Goal: Task Accomplishment & Management: Complete application form

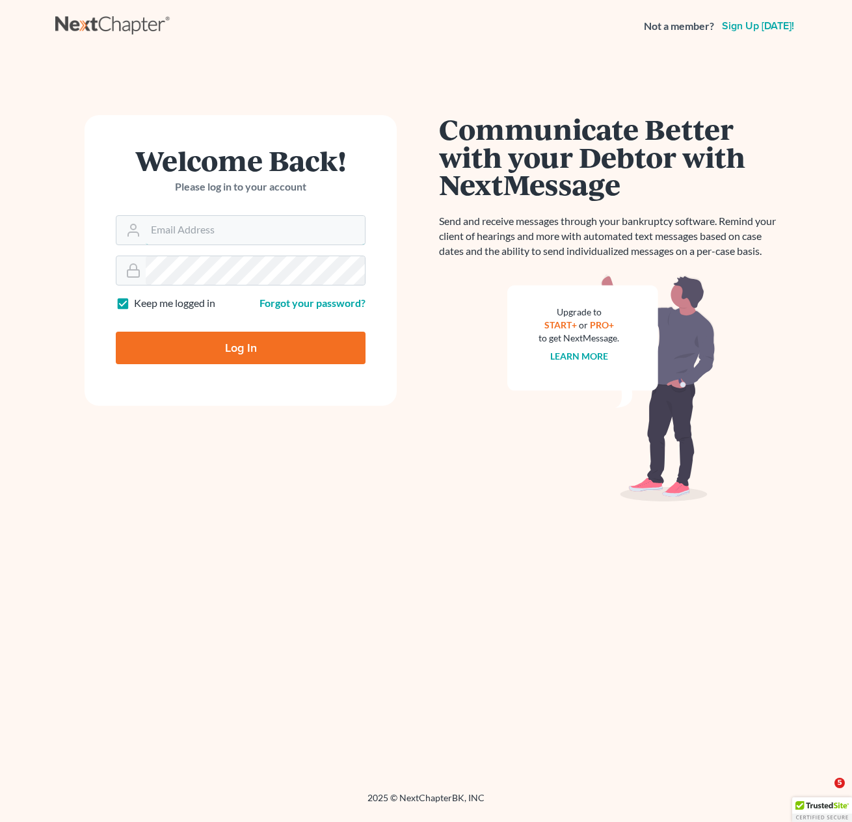
type input "[PERSON_NAME][EMAIL_ADDRESS][DOMAIN_NAME]"
drag, startPoint x: 274, startPoint y: 343, endPoint x: 477, endPoint y: 412, distance: 215.0
click at [274, 343] on input "Log In" at bounding box center [241, 348] width 250 height 33
type input "Thinking..."
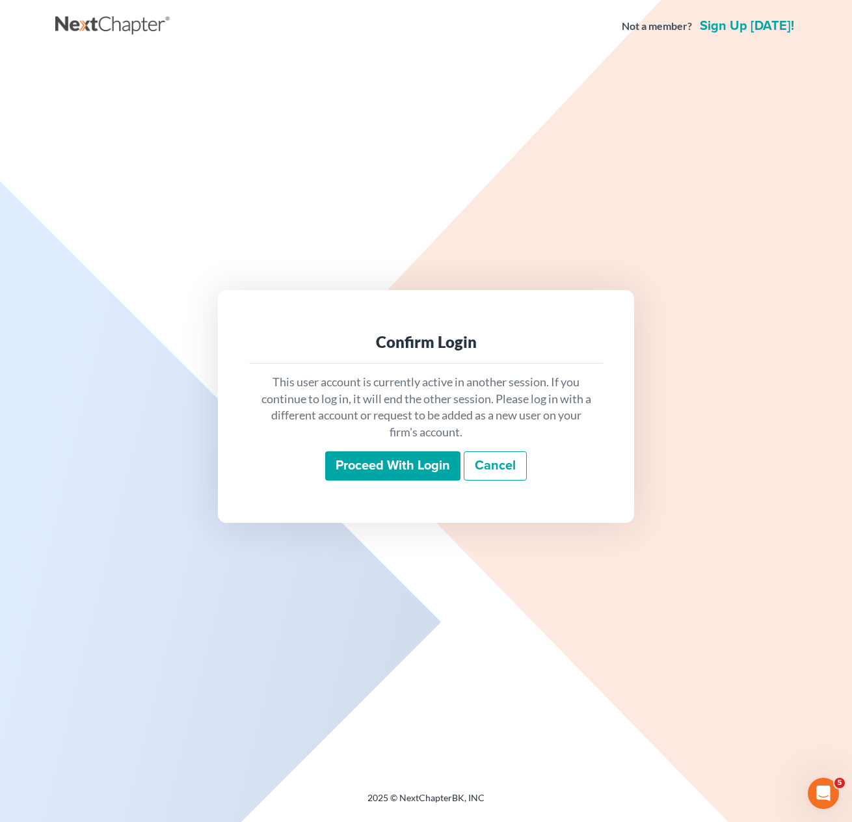
click at [416, 469] on input "Proceed with login" at bounding box center [392, 466] width 135 height 30
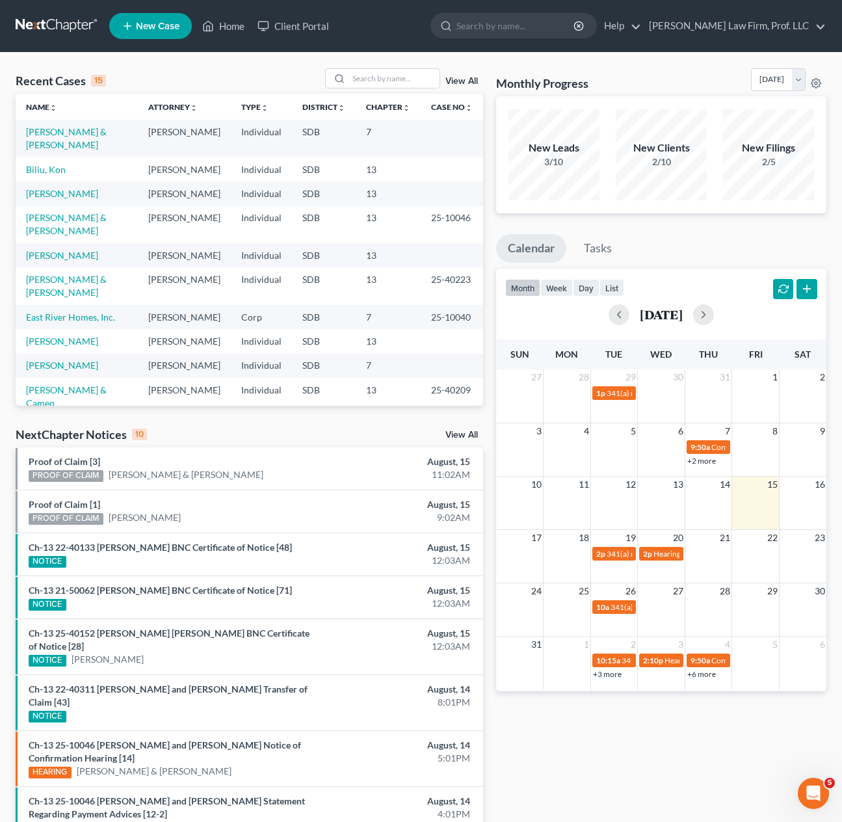
click at [654, 763] on div "Monthly Progress Bankruptcy Bankruptcy [DATE] [DATE] [DATE] [DATE] [DATE] [DATE…" at bounding box center [661, 521] width 343 height 907
drag, startPoint x: 90, startPoint y: 228, endPoint x: 168, endPoint y: 247, distance: 81.1
click at [90, 250] on link "[PERSON_NAME]" at bounding box center [62, 255] width 72 height 11
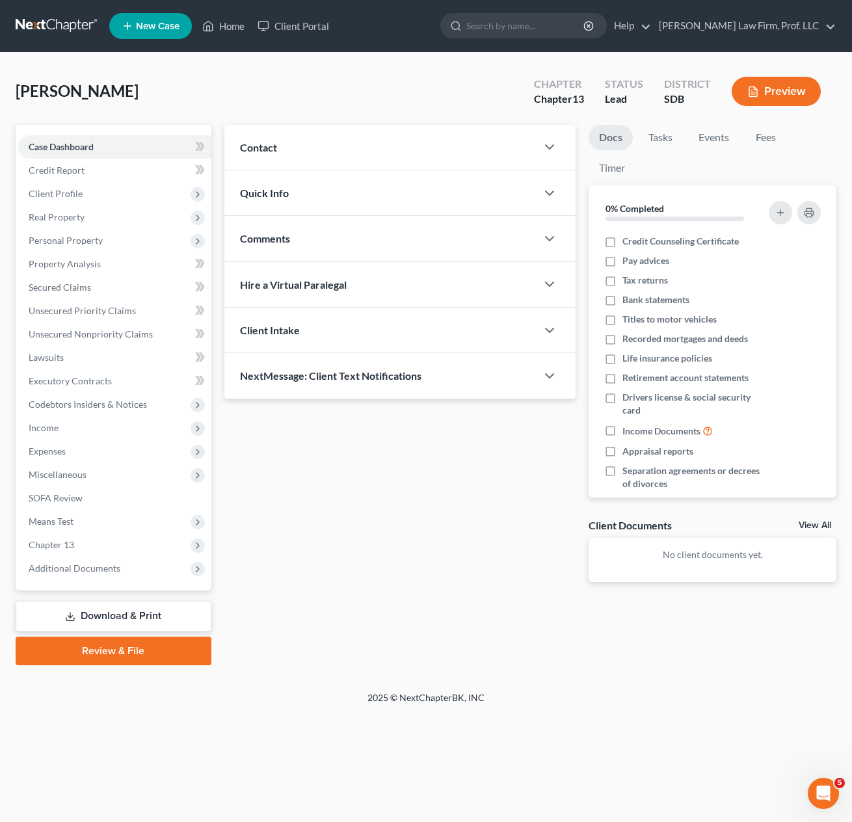
click at [475, 603] on div "Updates & News × Contact New Contact Quick Info Status Discharged Discharged & …" at bounding box center [531, 395] width 626 height 541
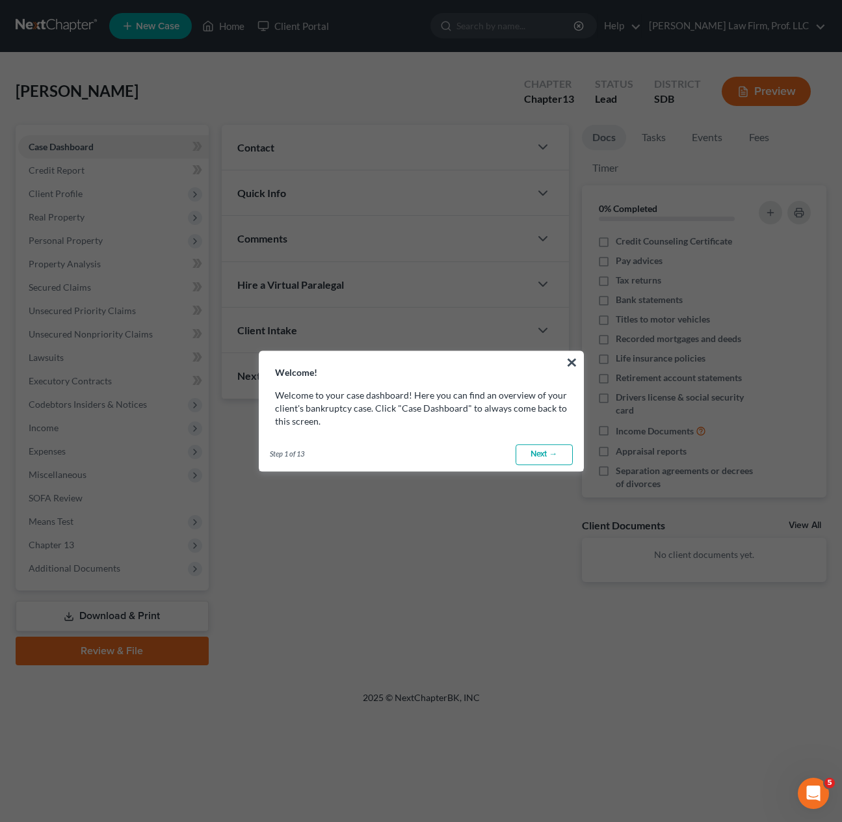
drag, startPoint x: 535, startPoint y: 454, endPoint x: 567, endPoint y: 448, distance: 31.8
click at [535, 455] on link "Next →" at bounding box center [544, 454] width 57 height 21
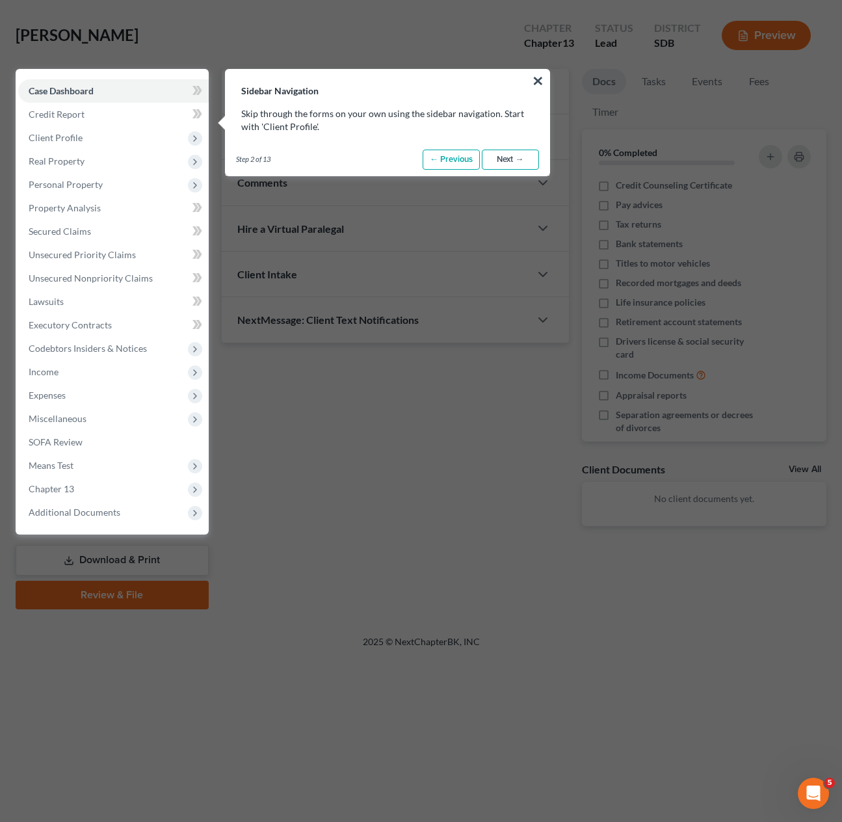
scroll to position [59, 0]
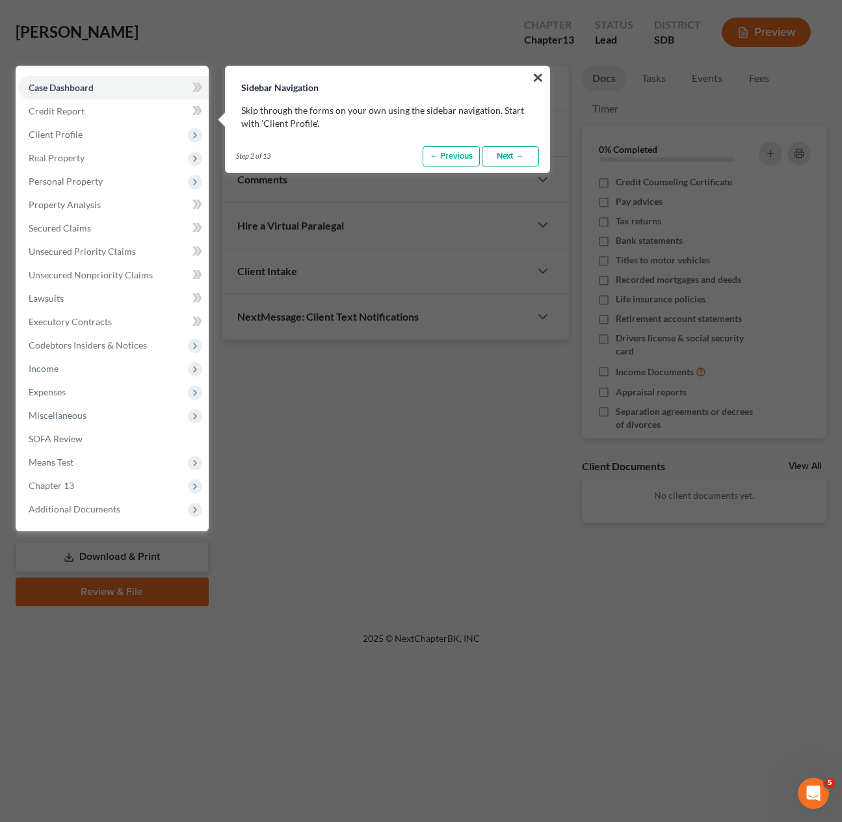
click at [515, 163] on link "Next →" at bounding box center [510, 156] width 57 height 21
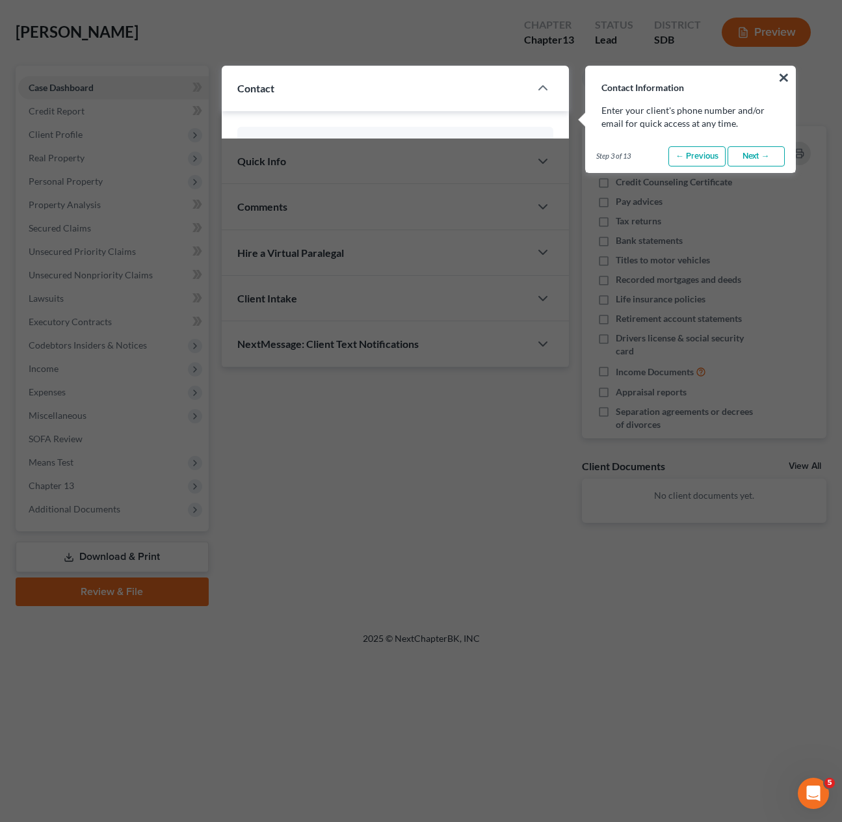
click at [515, 163] on div "Contact Information × Enter your client's phone number and/or email for quick a…" at bounding box center [421, 313] width 811 height 608
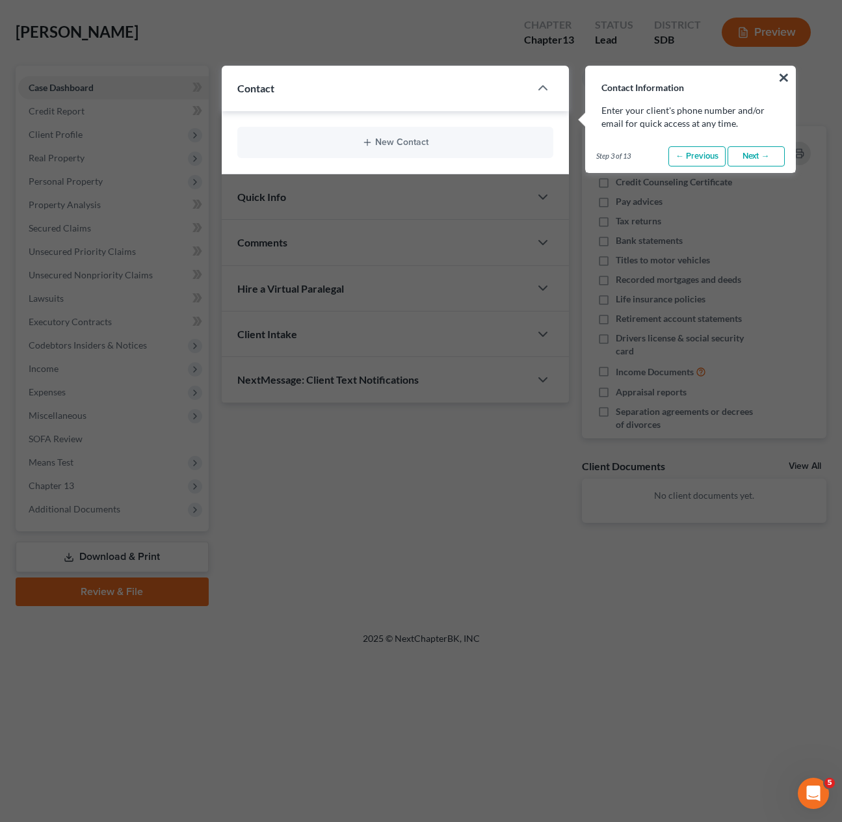
drag, startPoint x: 750, startPoint y: 159, endPoint x: 763, endPoint y: 133, distance: 29.1
click at [751, 157] on link "Next →" at bounding box center [756, 156] width 57 height 21
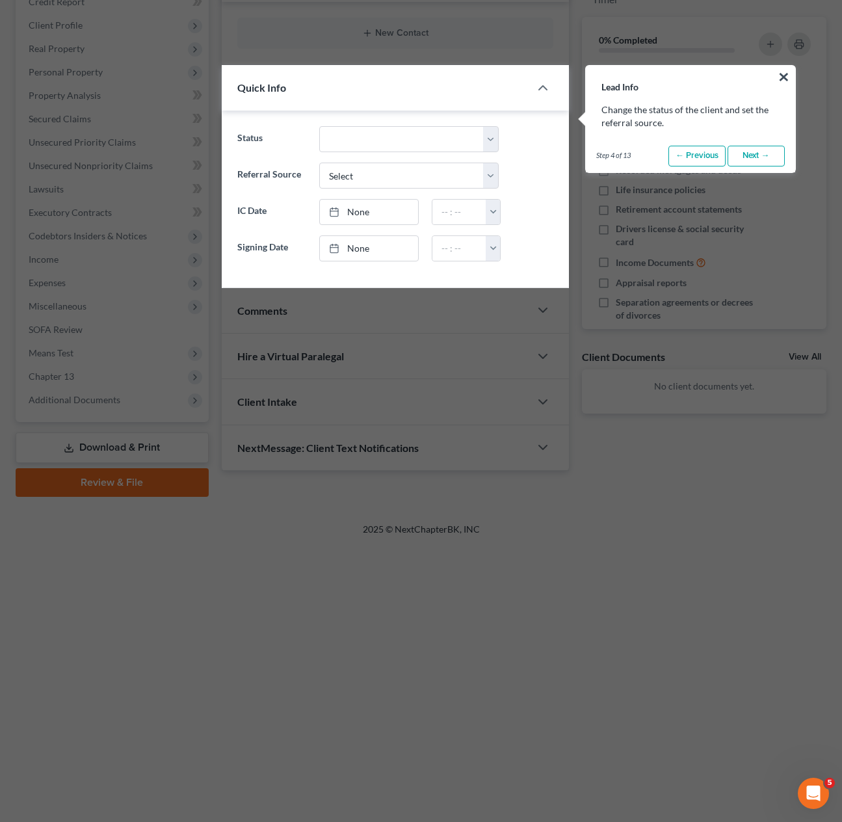
click at [759, 154] on link "Next →" at bounding box center [756, 156] width 57 height 21
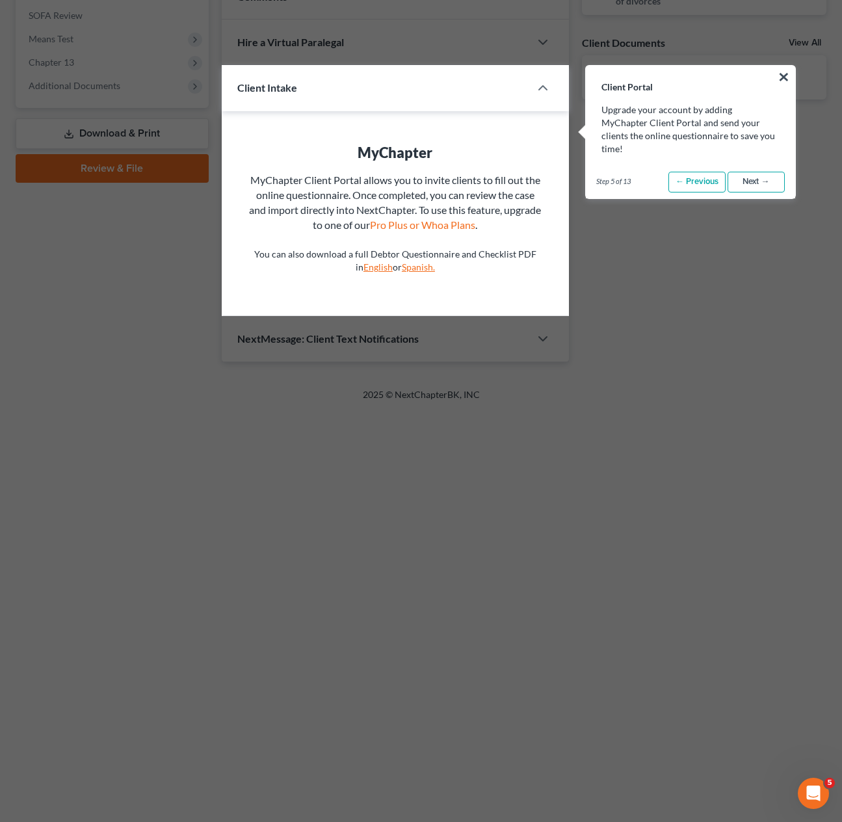
click at [744, 172] on link "Next →" at bounding box center [756, 182] width 57 height 21
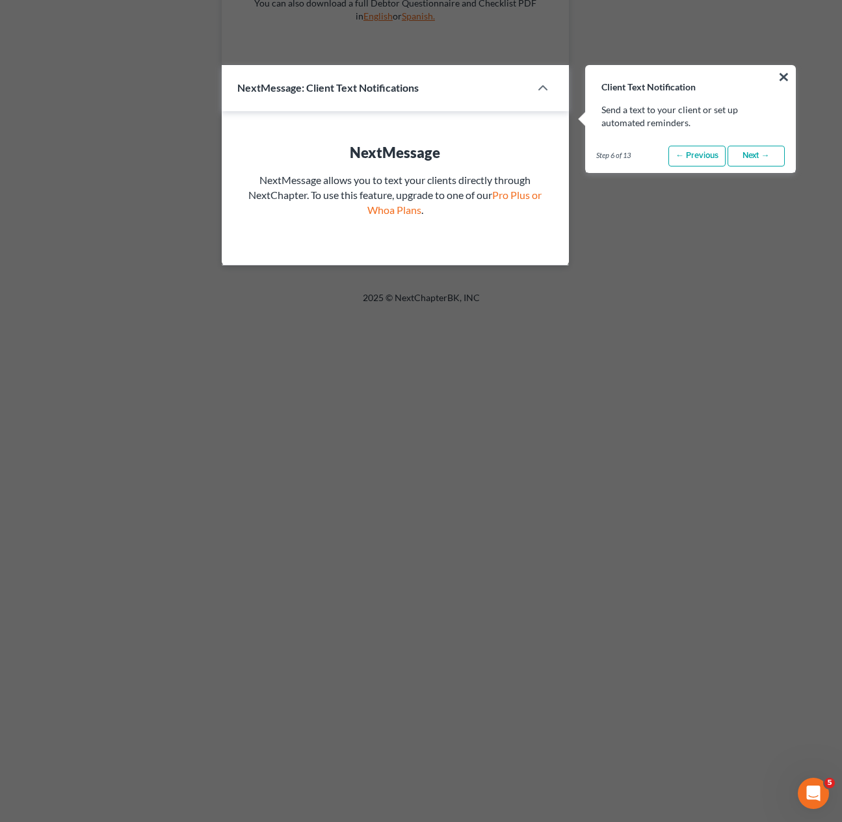
click at [754, 163] on link "Next →" at bounding box center [756, 156] width 57 height 21
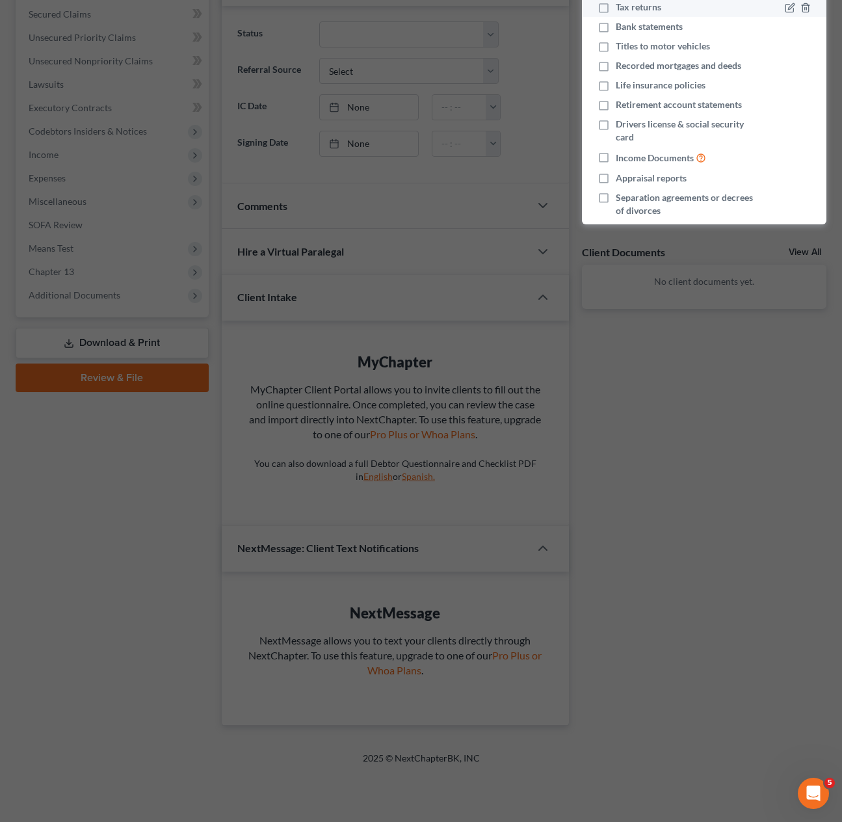
scroll to position [92, 0]
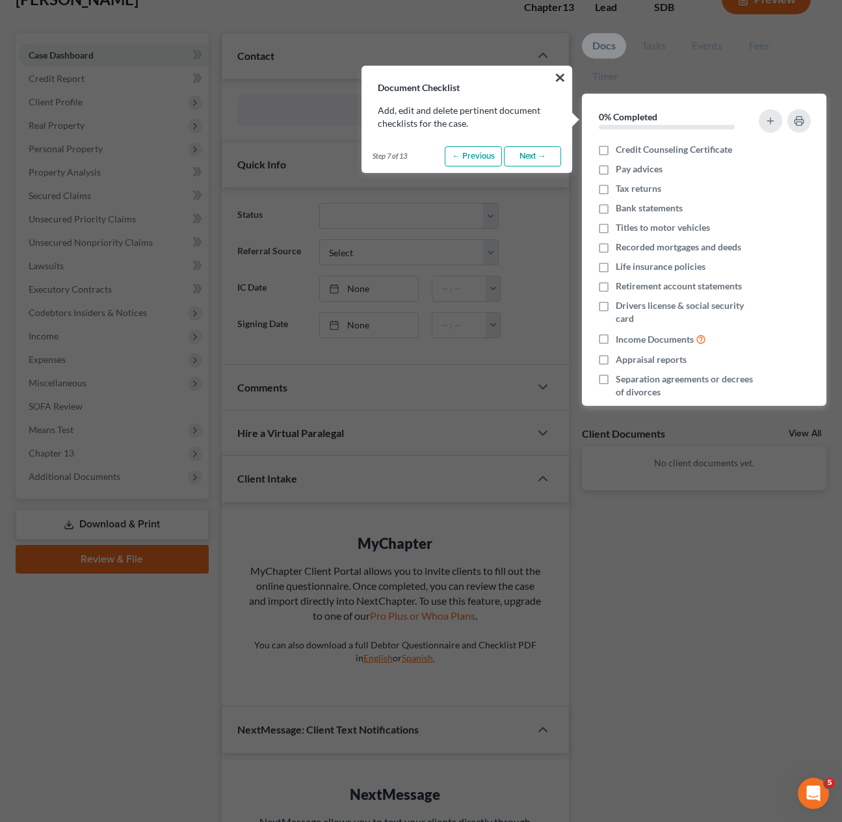
click at [547, 157] on link "Next →" at bounding box center [532, 156] width 57 height 21
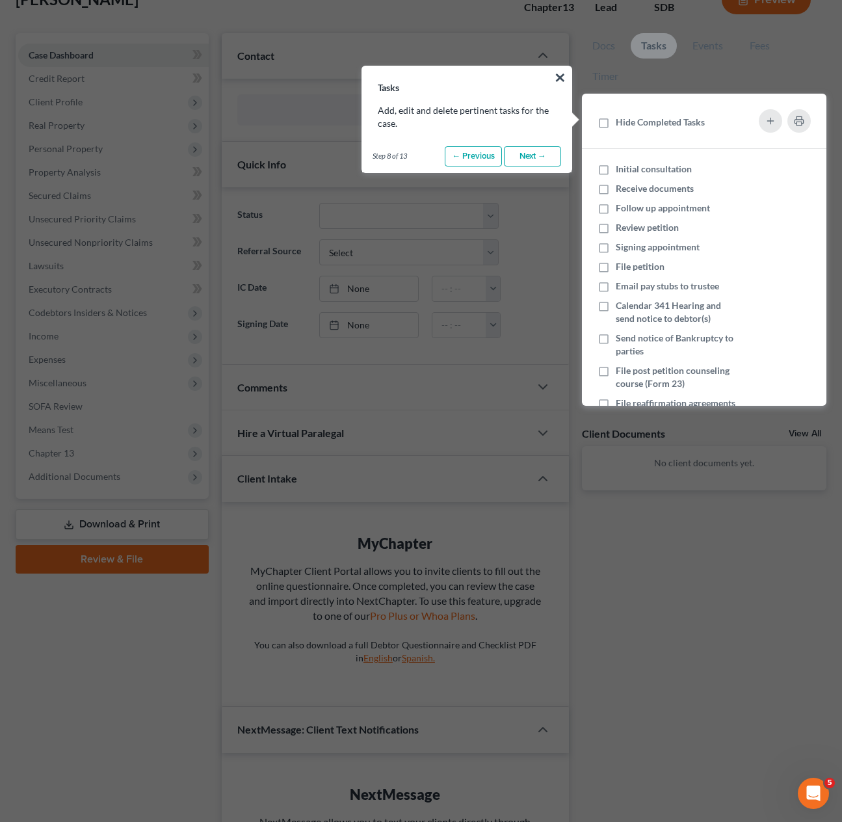
click at [547, 157] on link "Next →" at bounding box center [532, 156] width 57 height 21
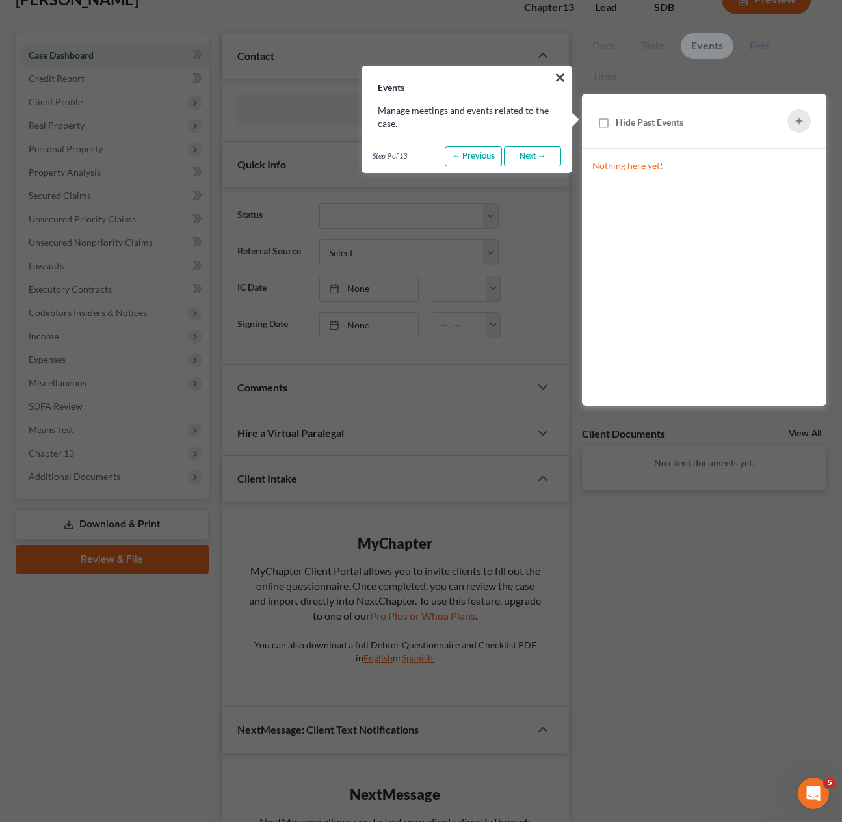
click at [547, 156] on link "Next →" at bounding box center [532, 156] width 57 height 21
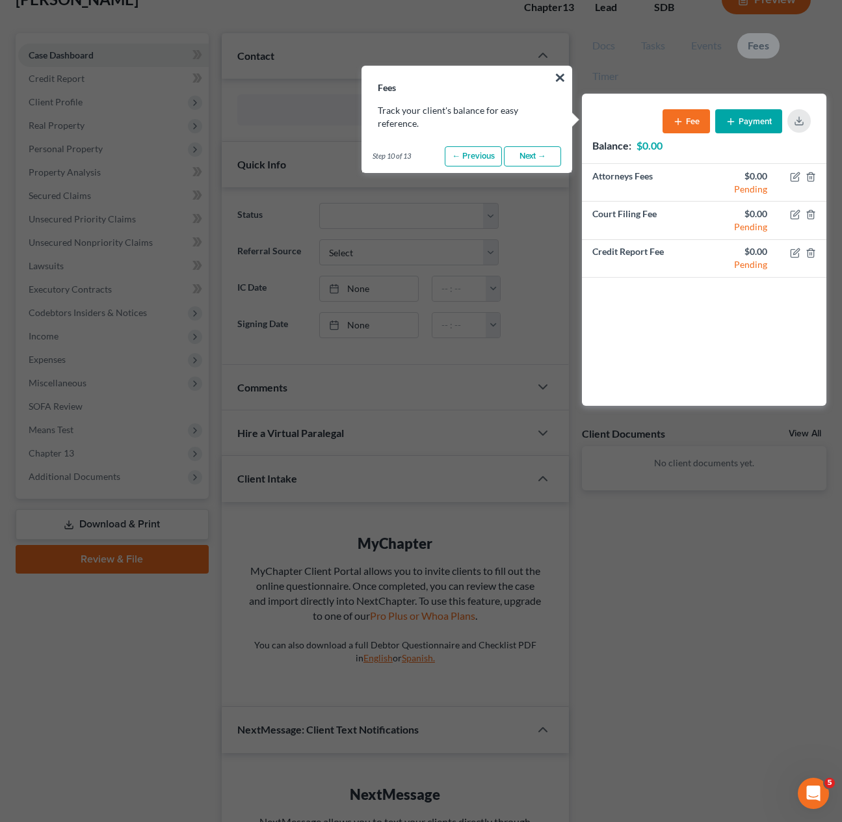
click at [547, 156] on link "Next →" at bounding box center [532, 156] width 57 height 21
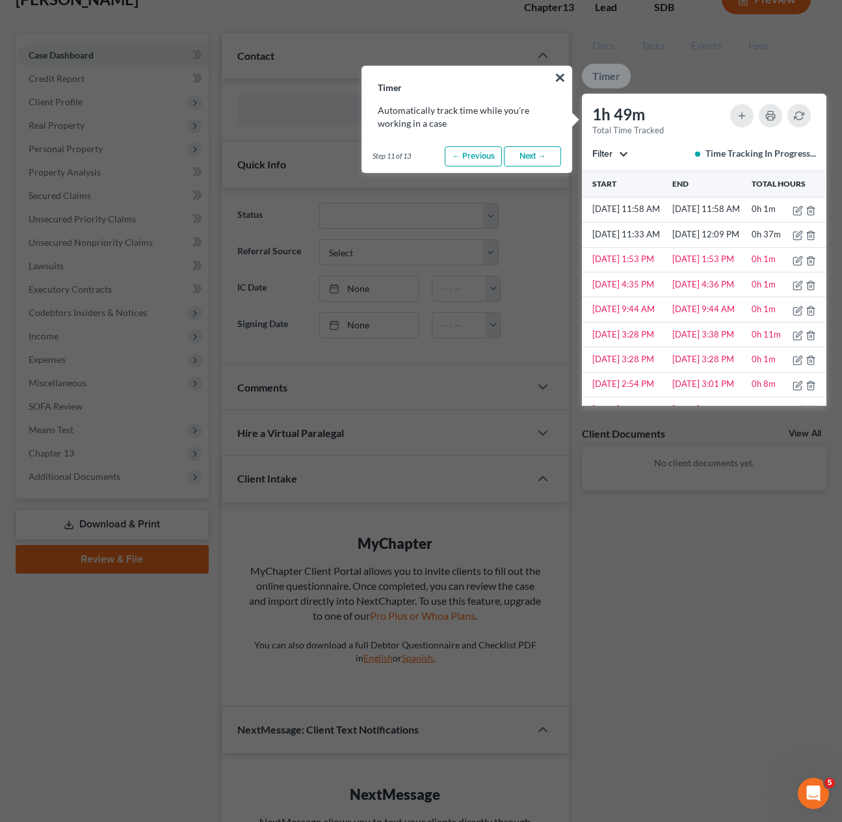
click at [547, 156] on link "Next →" at bounding box center [532, 156] width 57 height 21
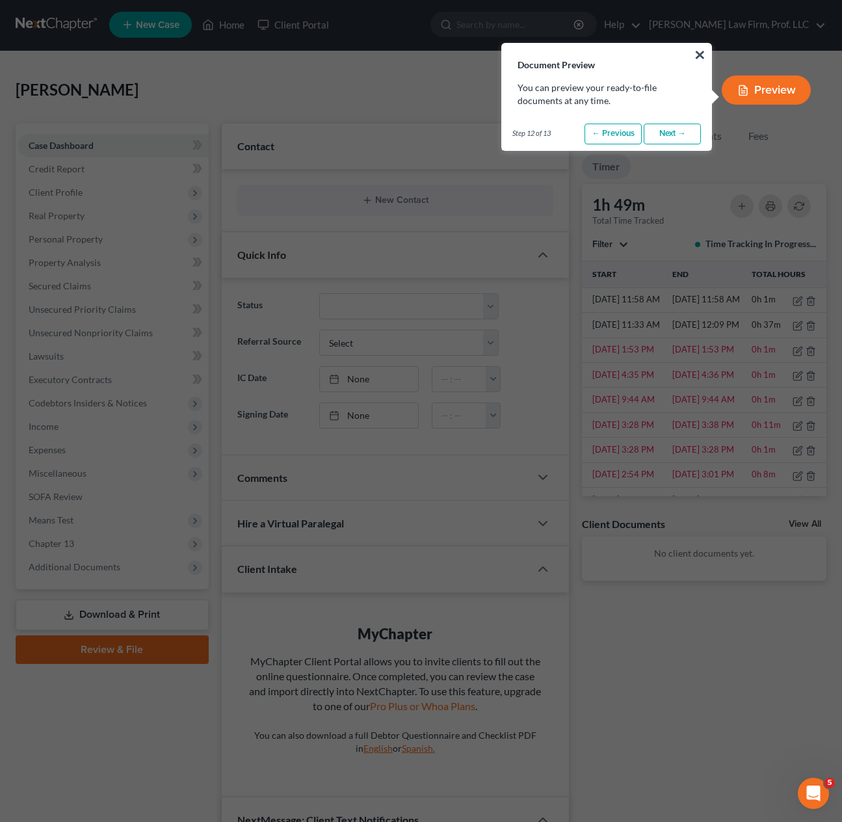
scroll to position [0, 0]
click at [668, 137] on link "Next →" at bounding box center [672, 135] width 57 height 21
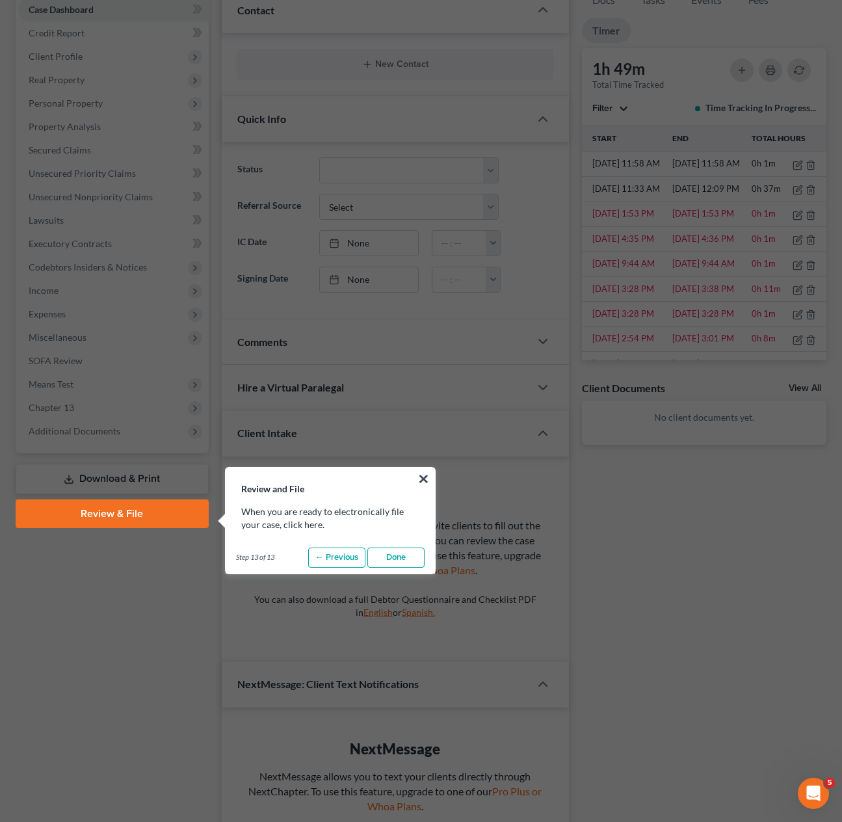
scroll to position [539, 0]
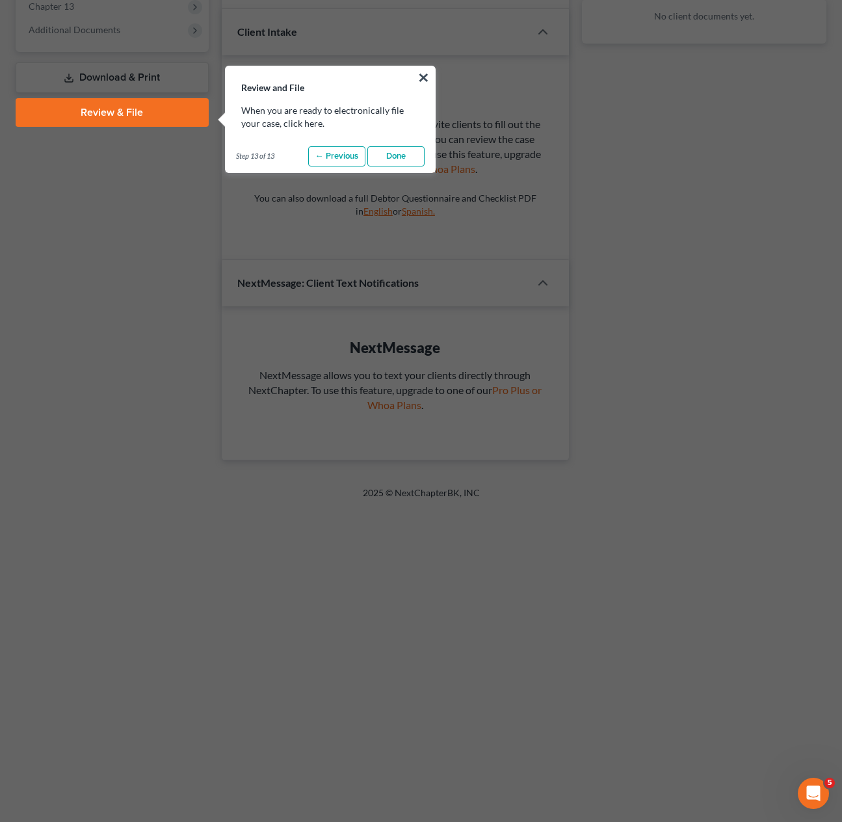
click at [414, 159] on link "Done" at bounding box center [396, 156] width 57 height 21
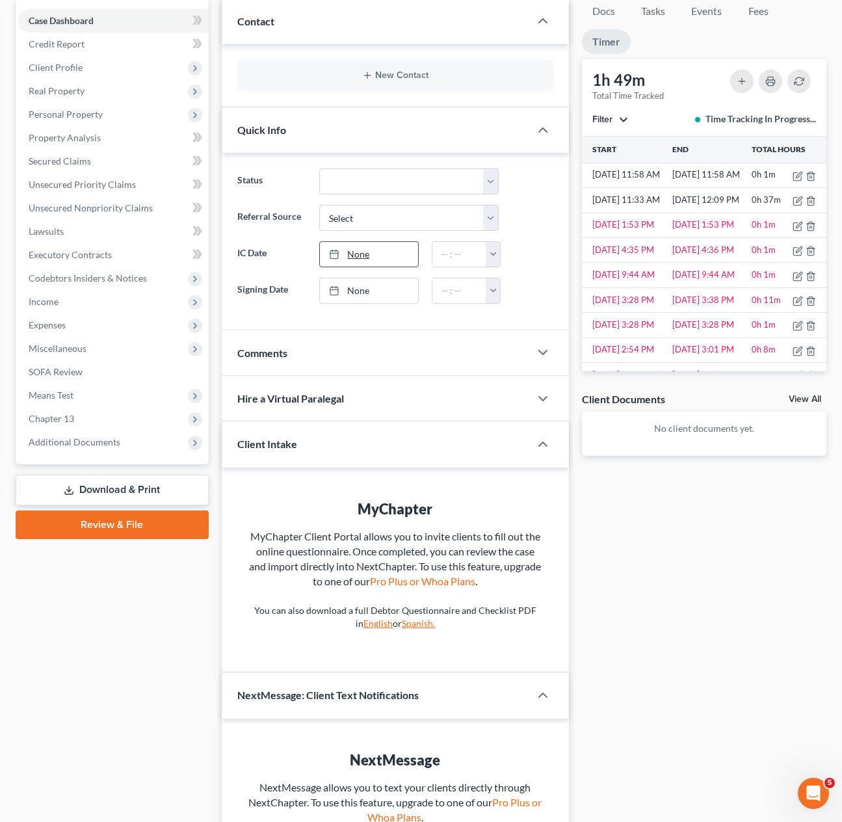
scroll to position [0, 0]
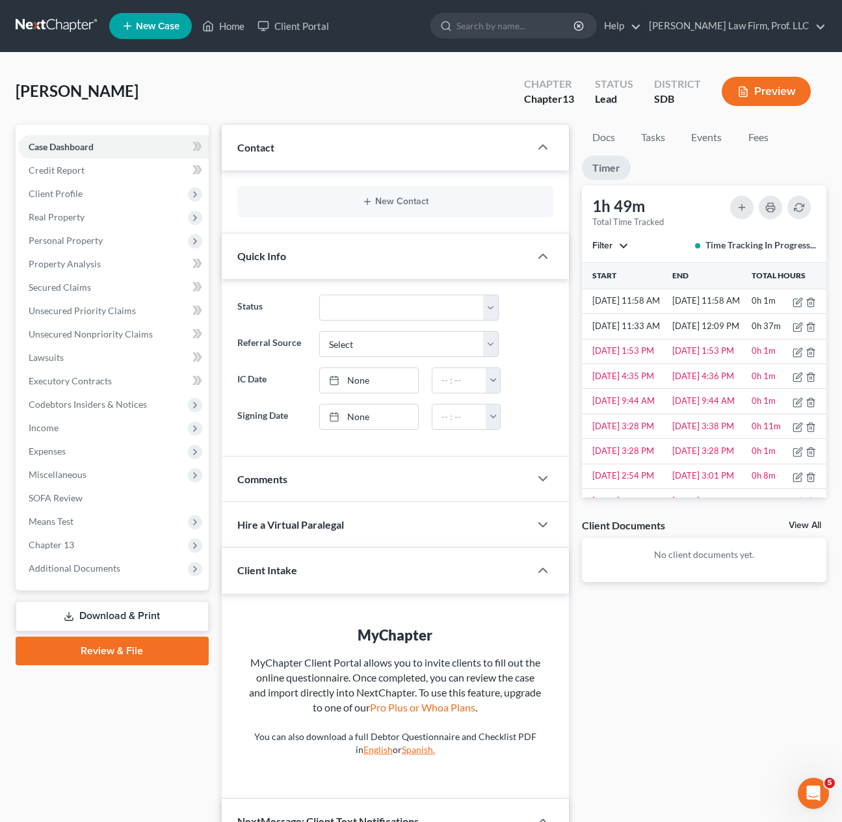
click at [781, 694] on div "Docs Tasks Events Fees Timer 0% Completed Nothing here yet! Credit Counseling C…" at bounding box center [705, 562] width 258 height 874
click at [695, 729] on div "Docs Tasks Events Fees Timer 0% Completed Nothing here yet! Credit Counseling C…" at bounding box center [705, 562] width 258 height 874
click at [75, 245] on span "Personal Property" at bounding box center [66, 240] width 74 height 11
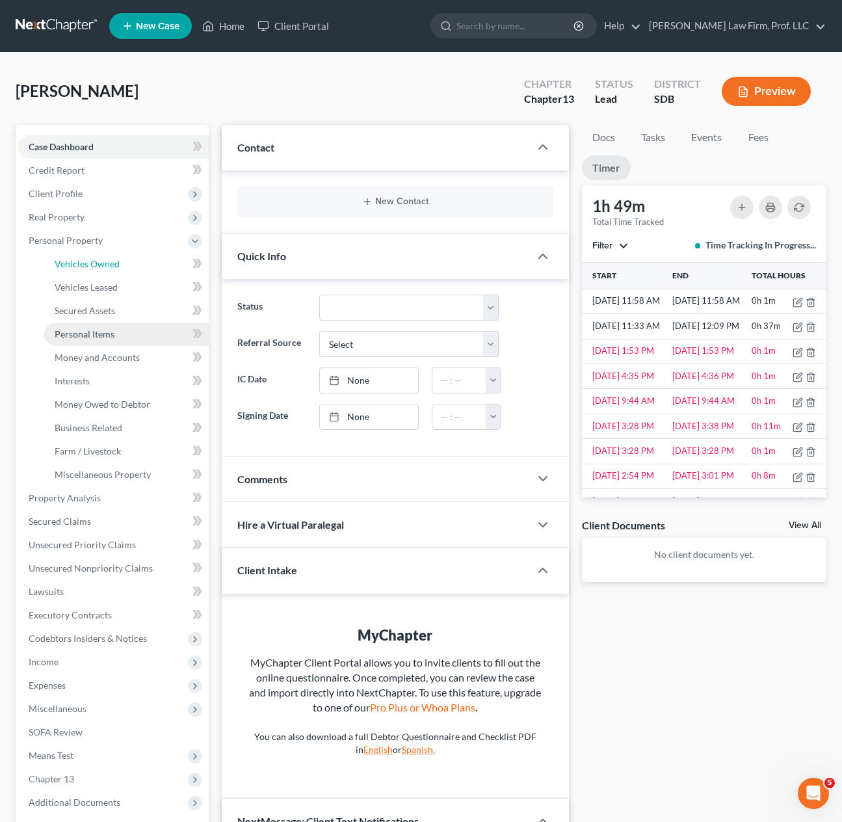
drag, startPoint x: 80, startPoint y: 257, endPoint x: 141, endPoint y: 340, distance: 102.8
click at [80, 257] on link "Vehicles Owned" at bounding box center [126, 263] width 165 height 23
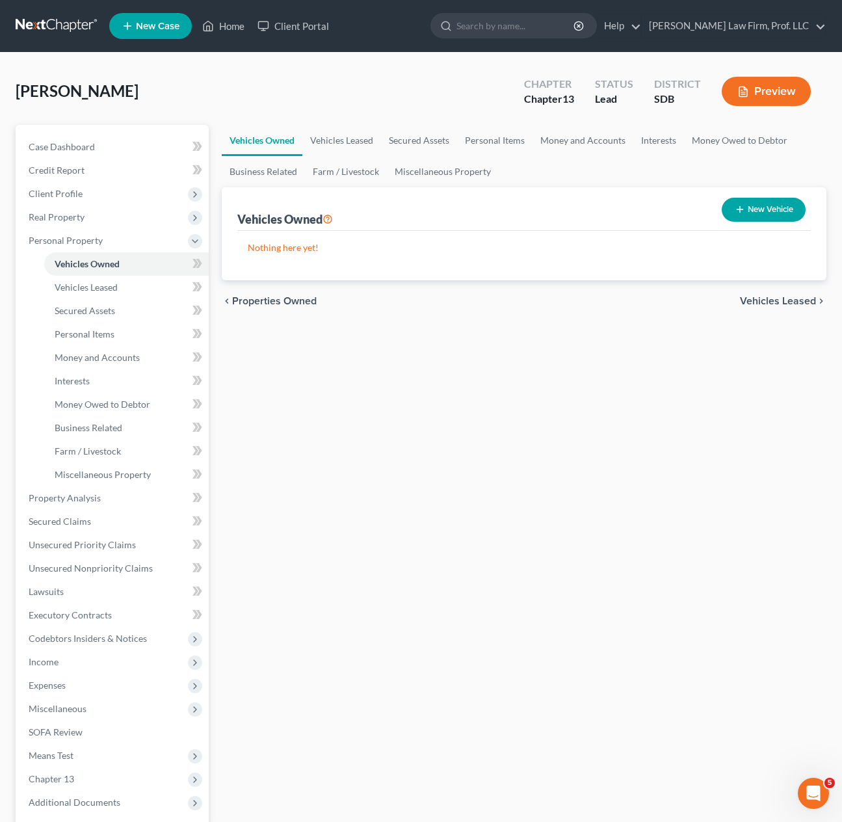
drag, startPoint x: 358, startPoint y: 628, endPoint x: 576, endPoint y: 482, distance: 262.5
click at [359, 627] on div "Vehicles Owned Vehicles Leased Secured Assets Personal Items Money and Accounts…" at bounding box center [524, 512] width 618 height 775
click at [453, 516] on div "Vehicles Owned Vehicles Leased Secured Assets Personal Items Money and Accounts…" at bounding box center [524, 512] width 618 height 775
click at [842, 822] on html "Home New Case Client Portal [PERSON_NAME] Law Firm, Prof. LLC [PERSON_NAME][EMA…" at bounding box center [421, 474] width 842 height 949
click at [100, 565] on span "Unsecured Nonpriority Claims" at bounding box center [91, 568] width 124 height 11
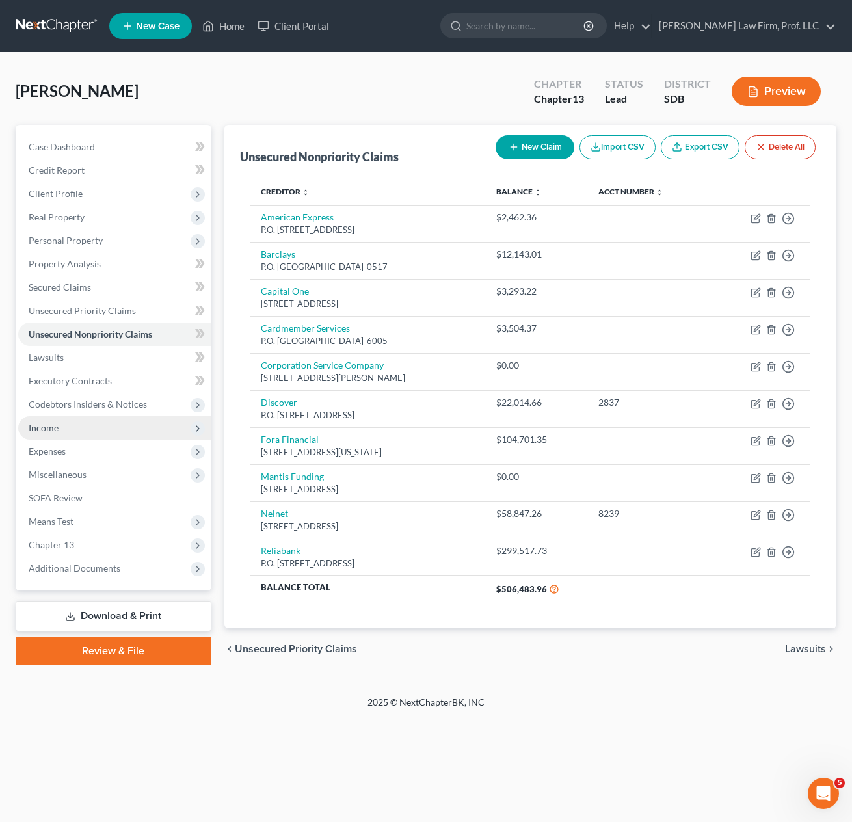
click at [97, 427] on span "Income" at bounding box center [114, 427] width 193 height 23
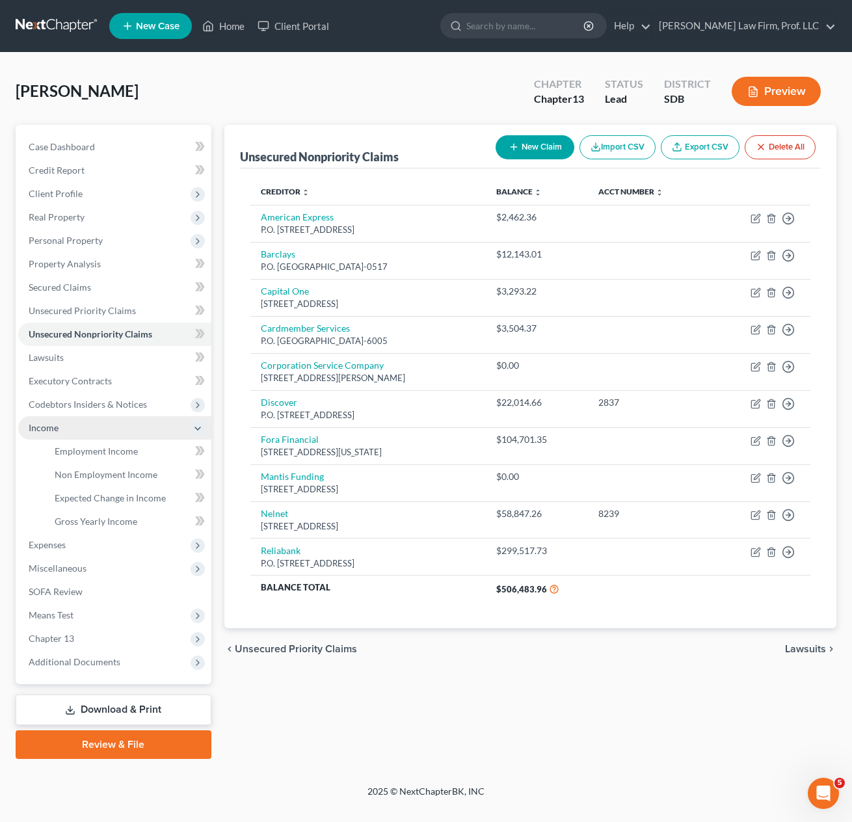
click at [73, 438] on span "Income" at bounding box center [114, 427] width 193 height 23
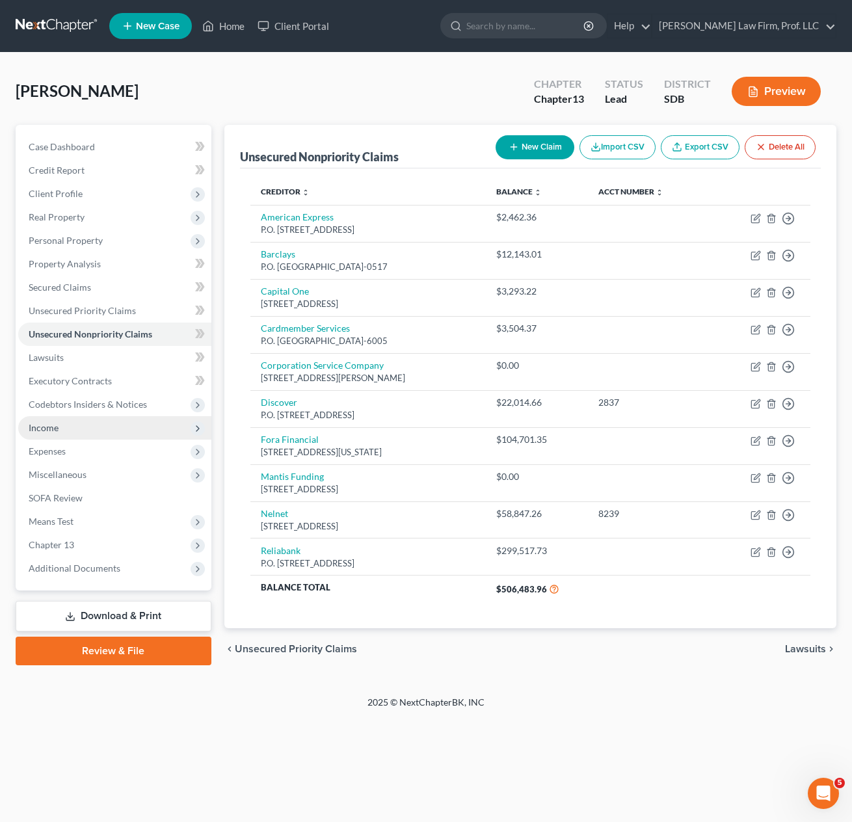
click at [78, 433] on span "Income" at bounding box center [114, 427] width 193 height 23
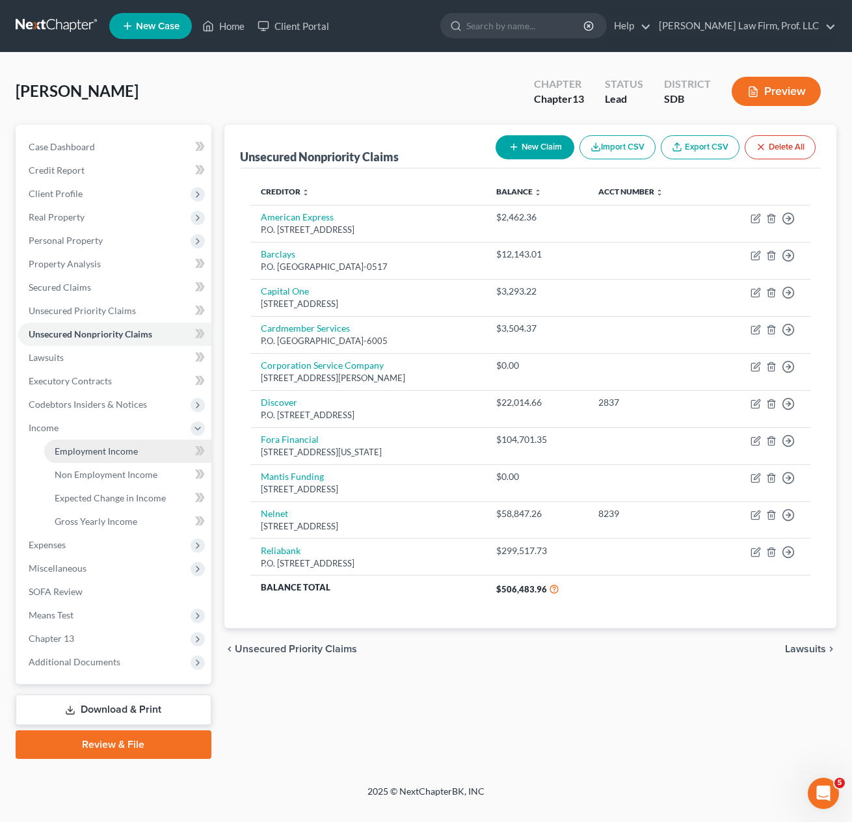
click at [77, 452] on span "Employment Income" at bounding box center [96, 451] width 83 height 11
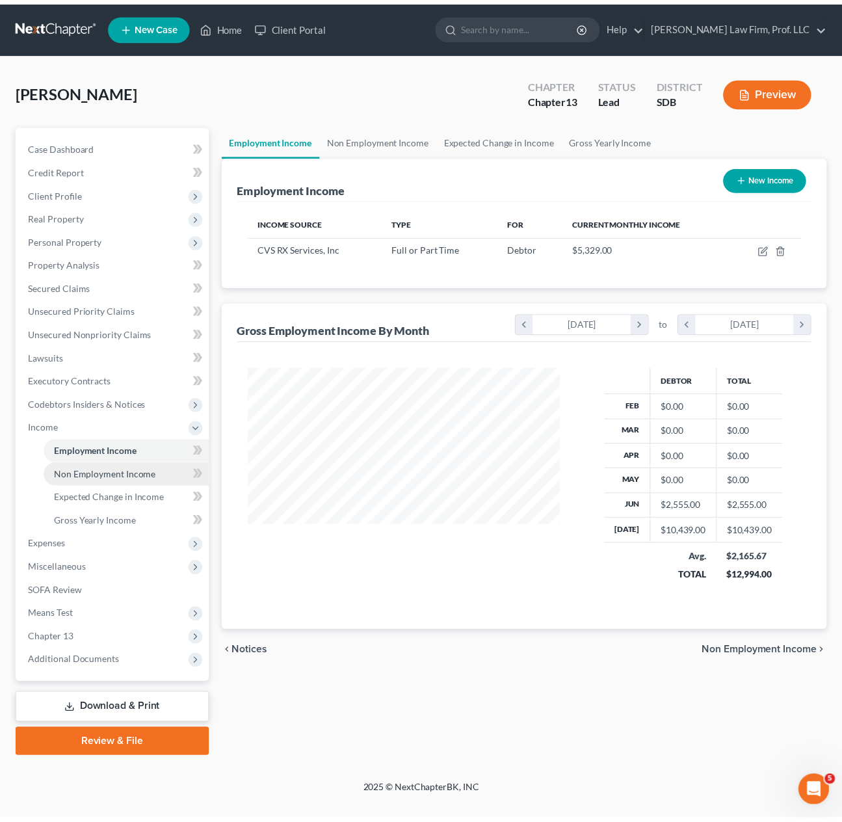
scroll to position [234, 342]
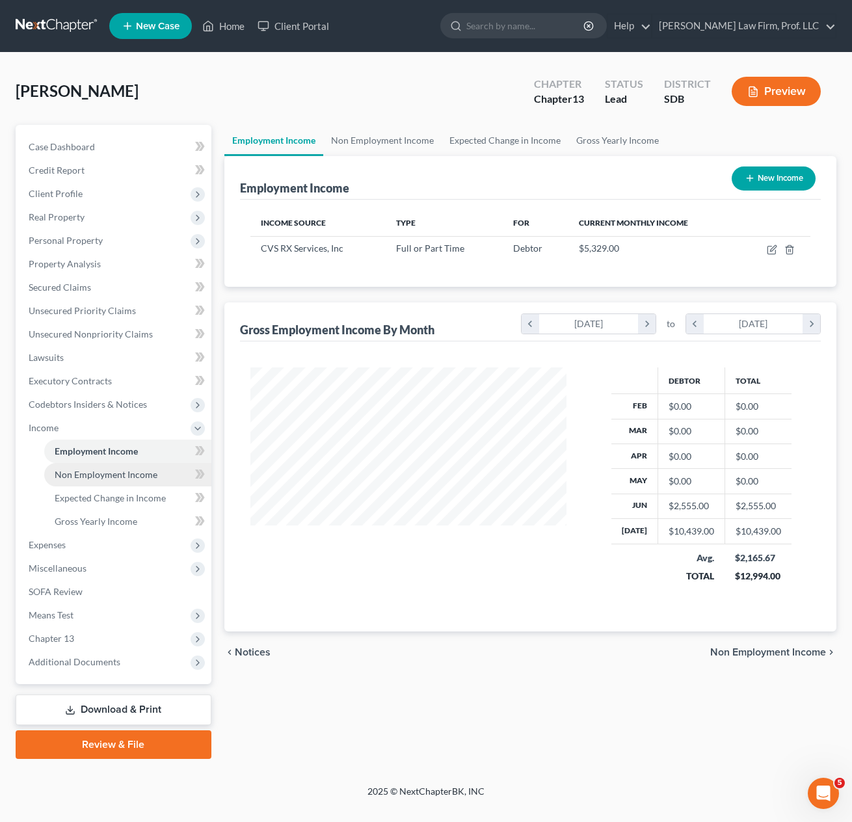
click at [100, 476] on span "Non Employment Income" at bounding box center [106, 474] width 103 height 11
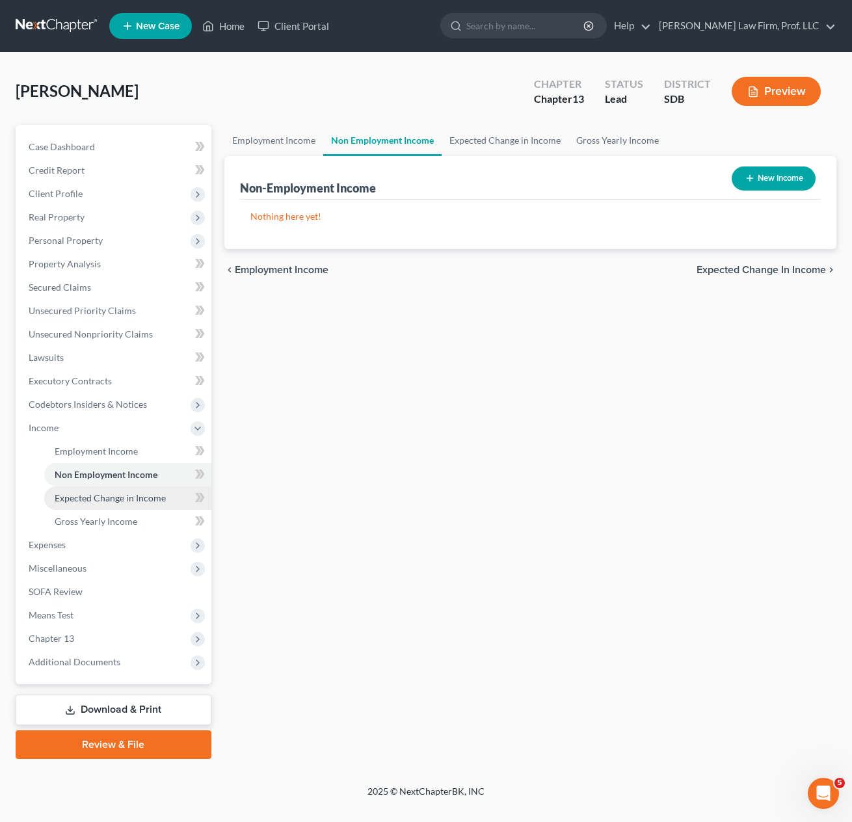
click at [115, 503] on span "Expected Change in Income" at bounding box center [110, 497] width 111 height 11
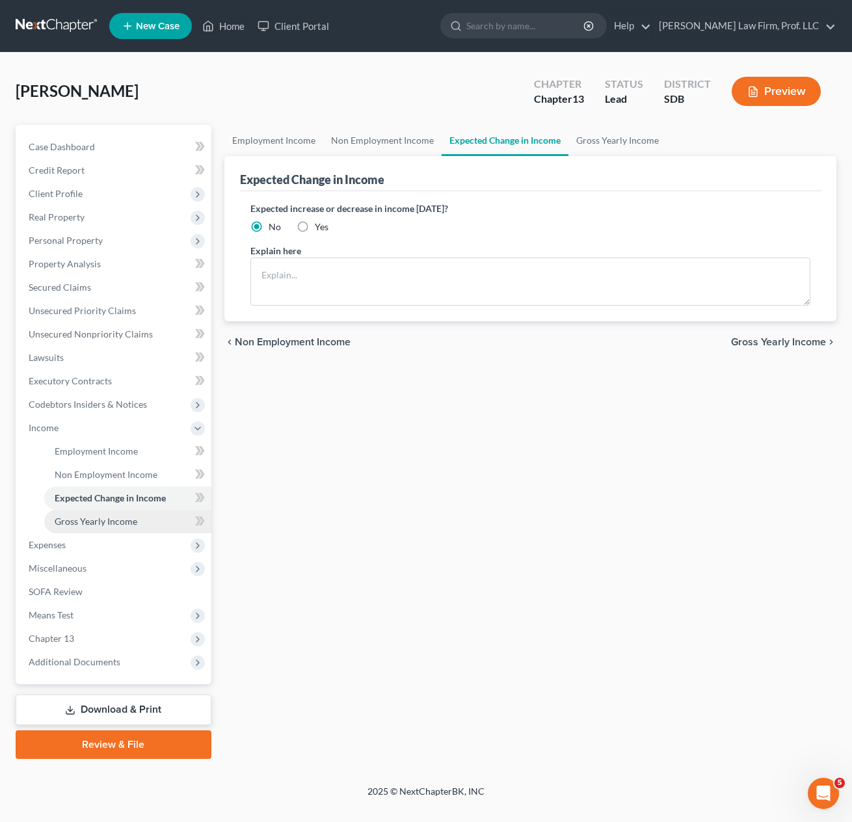
click at [106, 518] on span "Gross Yearly Income" at bounding box center [96, 521] width 83 height 11
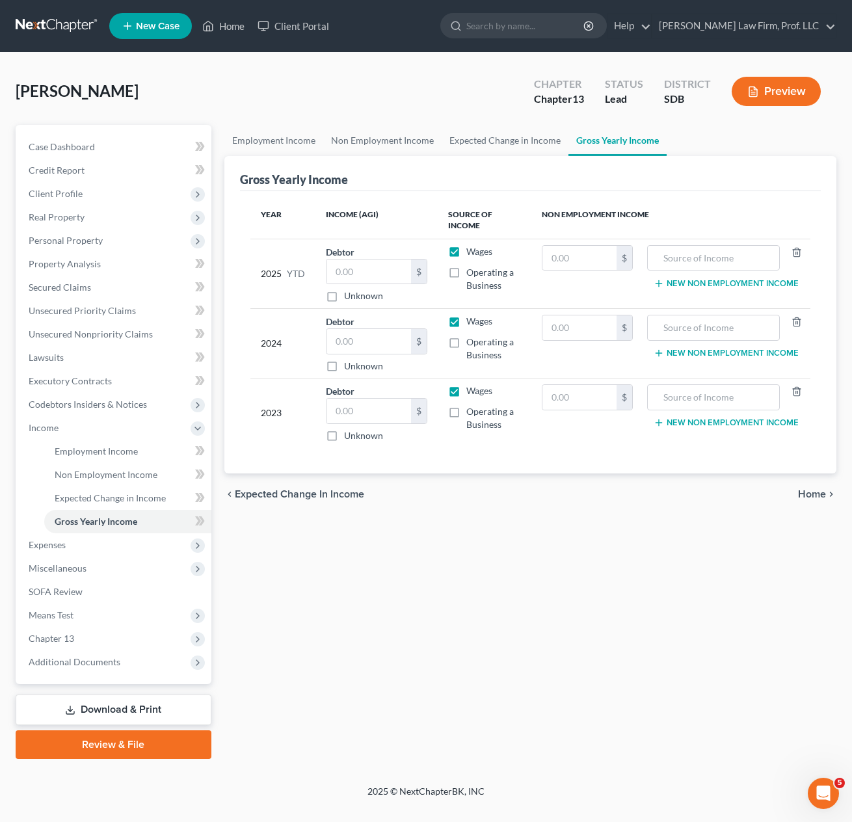
click at [563, 620] on div "Employment Income Non Employment Income Expected Change in Income Gross Yearly …" at bounding box center [531, 442] width 626 height 634
click at [381, 51] on nav "Home New Case Client Portal [PERSON_NAME] Law Firm, Prof. LLC [PERSON_NAME][EMA…" at bounding box center [426, 26] width 852 height 52
click at [78, 332] on span "Unsecured Nonpriority Claims" at bounding box center [91, 334] width 124 height 11
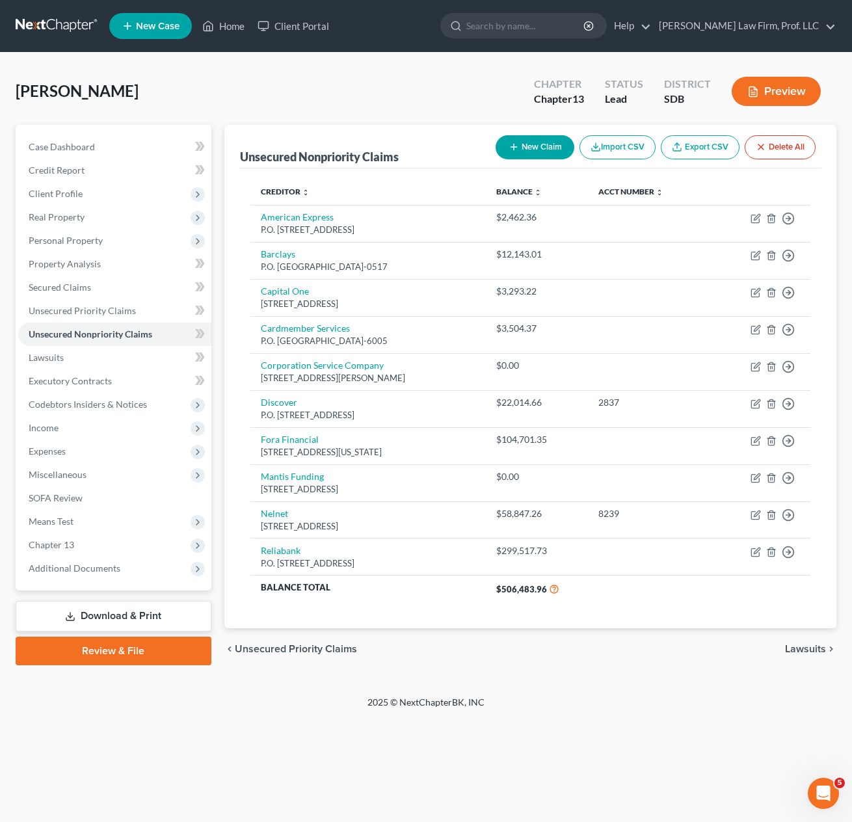
click at [562, 710] on div "2025 © NextChapterBK, INC" at bounding box center [426, 707] width 742 height 23
click at [539, 666] on div "chevron_left Unsecured Priority Claims Lawsuits chevron_right" at bounding box center [530, 649] width 613 height 42
click at [96, 248] on span "Personal Property" at bounding box center [114, 240] width 193 height 23
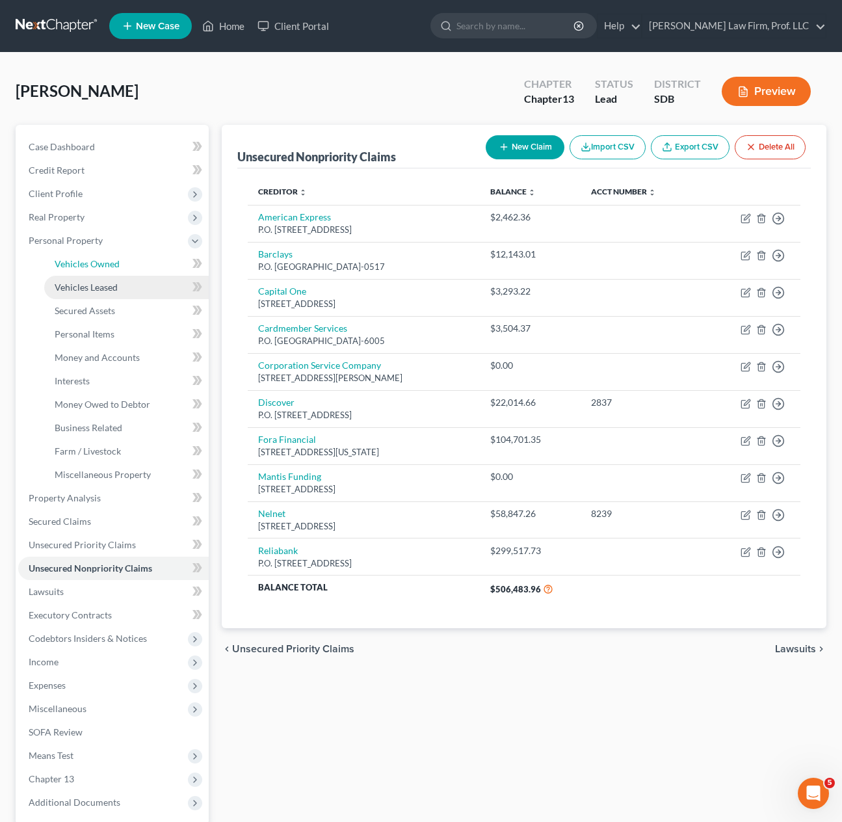
drag, startPoint x: 83, startPoint y: 269, endPoint x: 109, endPoint y: 293, distance: 35.0
click at [83, 267] on span "Vehicles Owned" at bounding box center [87, 263] width 65 height 11
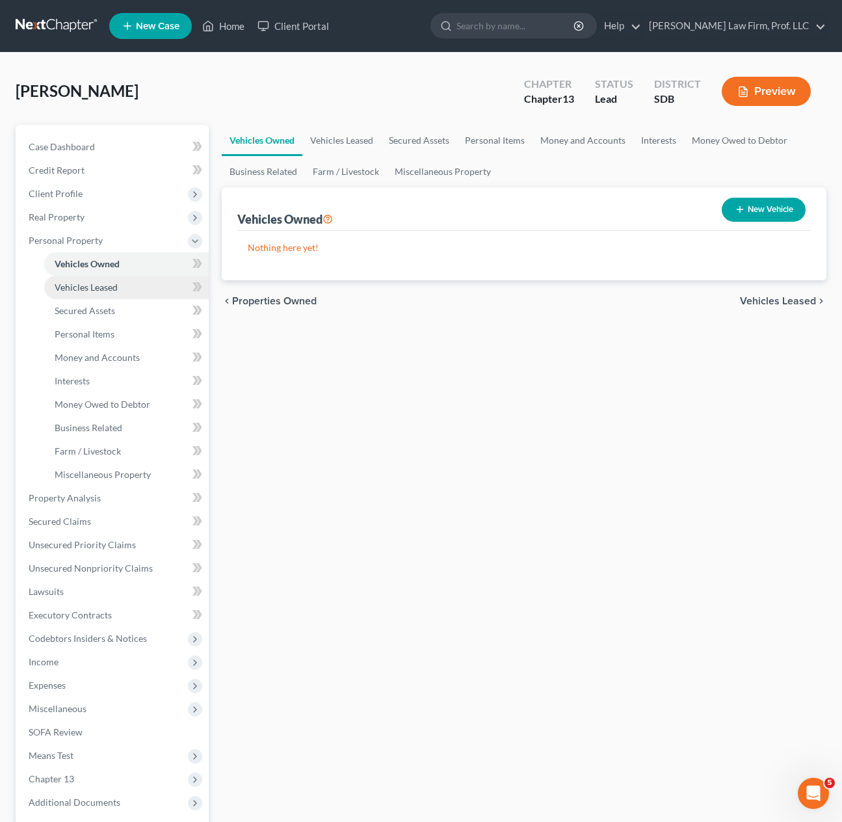
click at [105, 282] on span "Vehicles Leased" at bounding box center [86, 287] width 63 height 11
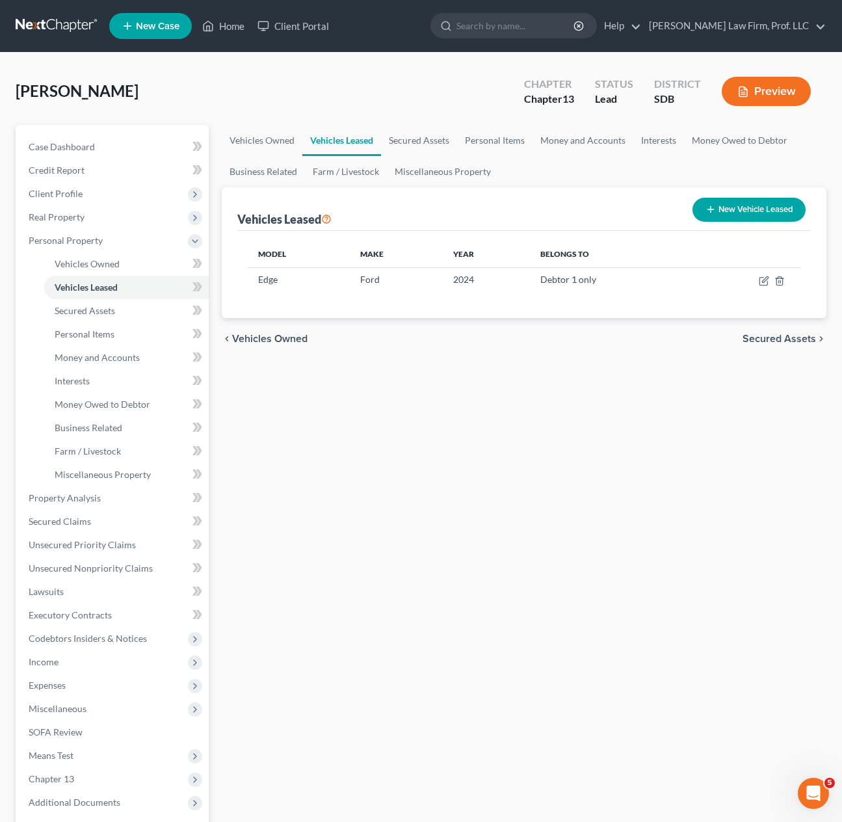
click at [554, 598] on div "Vehicles Owned Vehicles Leased Secured Assets Personal Items Money and Accounts…" at bounding box center [524, 512] width 618 height 775
drag, startPoint x: 585, startPoint y: 463, endPoint x: 714, endPoint y: 324, distance: 189.7
click at [585, 463] on div "Vehicles Owned Vehicles Leased Secured Assets Personal Items Money and Accounts…" at bounding box center [524, 512] width 618 height 775
click at [763, 284] on icon "button" at bounding box center [764, 281] width 10 height 10
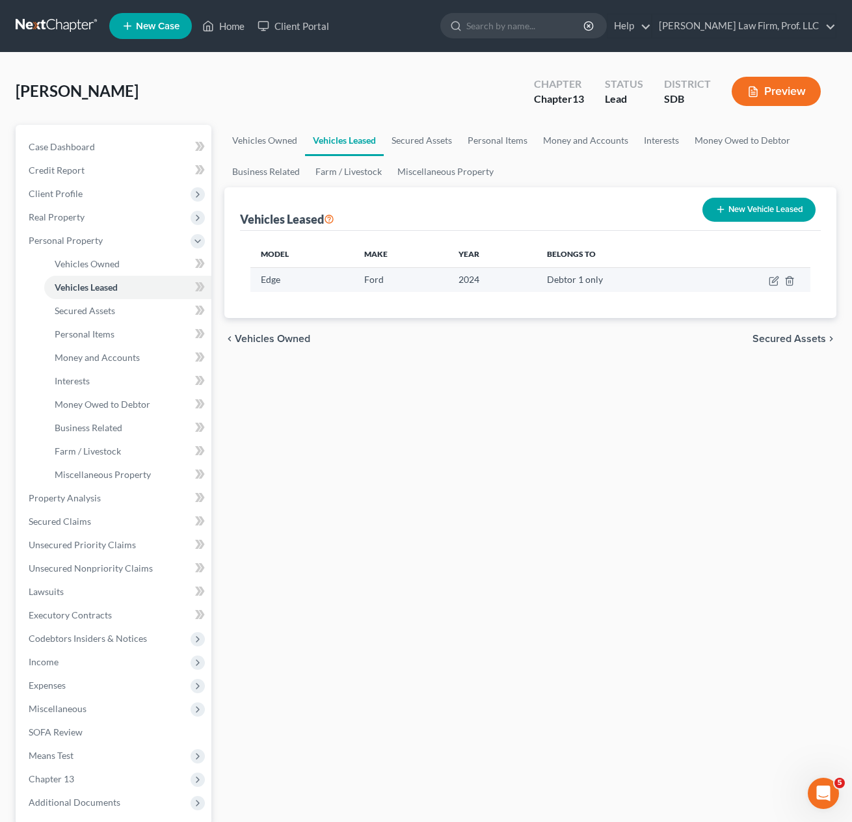
select select "0"
select select "2"
select select "0"
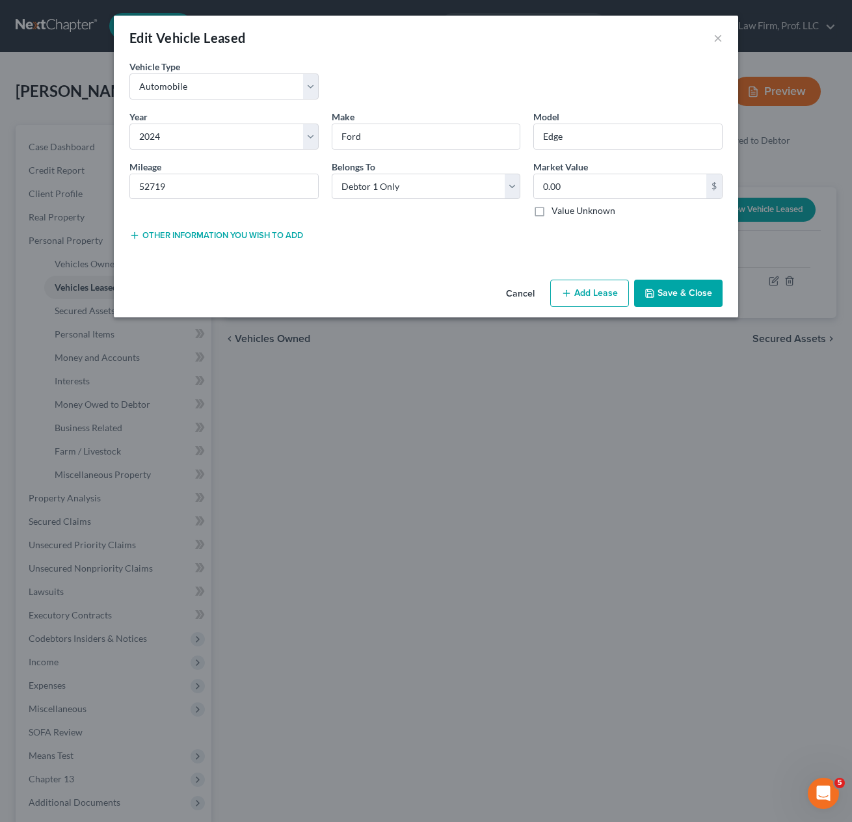
click at [326, 234] on div "Lease Select" at bounding box center [426, 234] width 202 height 13
click at [719, 39] on button "×" at bounding box center [718, 38] width 9 height 16
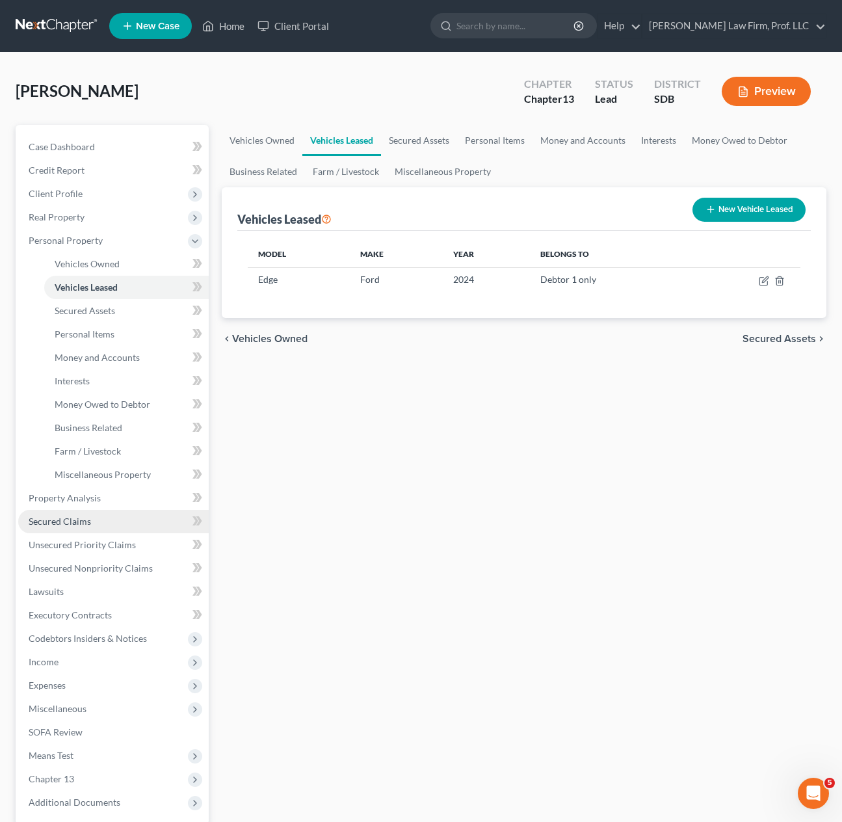
click at [92, 528] on link "Secured Claims" at bounding box center [113, 521] width 191 height 23
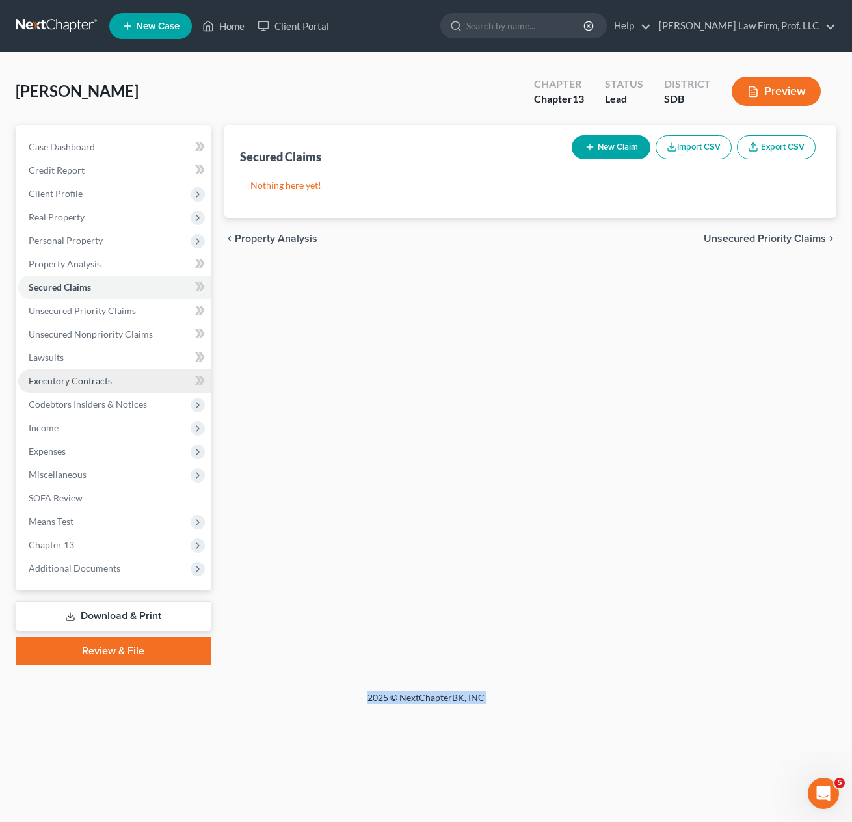
click at [78, 378] on span "Executory Contracts" at bounding box center [70, 380] width 83 height 11
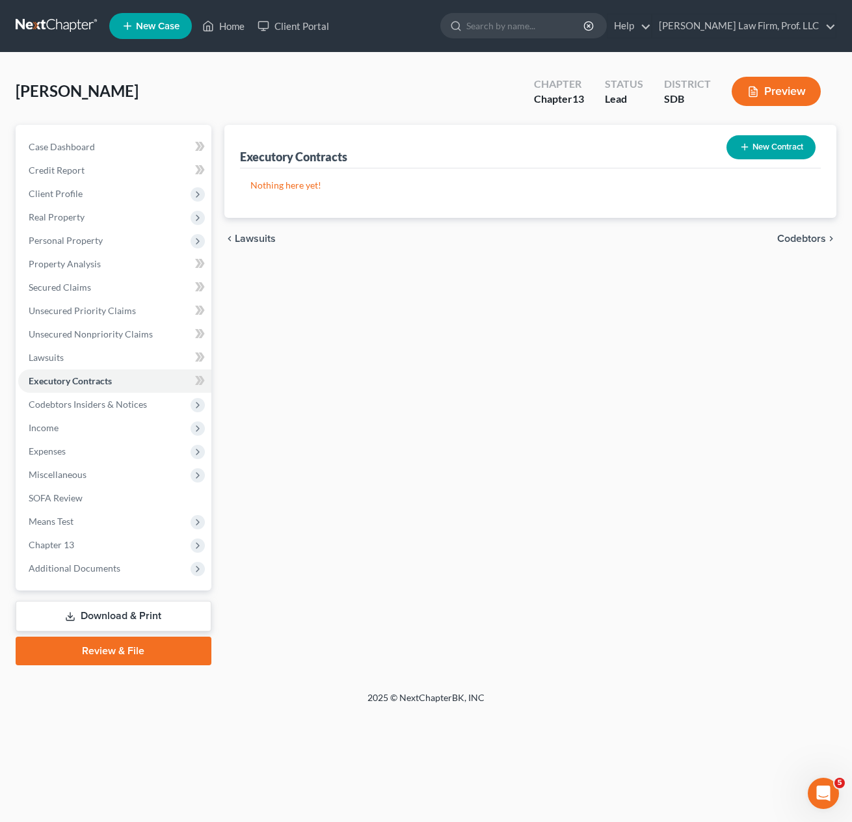
drag, startPoint x: 423, startPoint y: 382, endPoint x: 423, endPoint y: 372, distance: 10.4
click at [423, 382] on div "Executory Contracts New Contract Nothing here yet! chevron_left Lawsuits Codebt…" at bounding box center [531, 395] width 626 height 541
click at [64, 237] on span "Personal Property" at bounding box center [66, 240] width 74 height 11
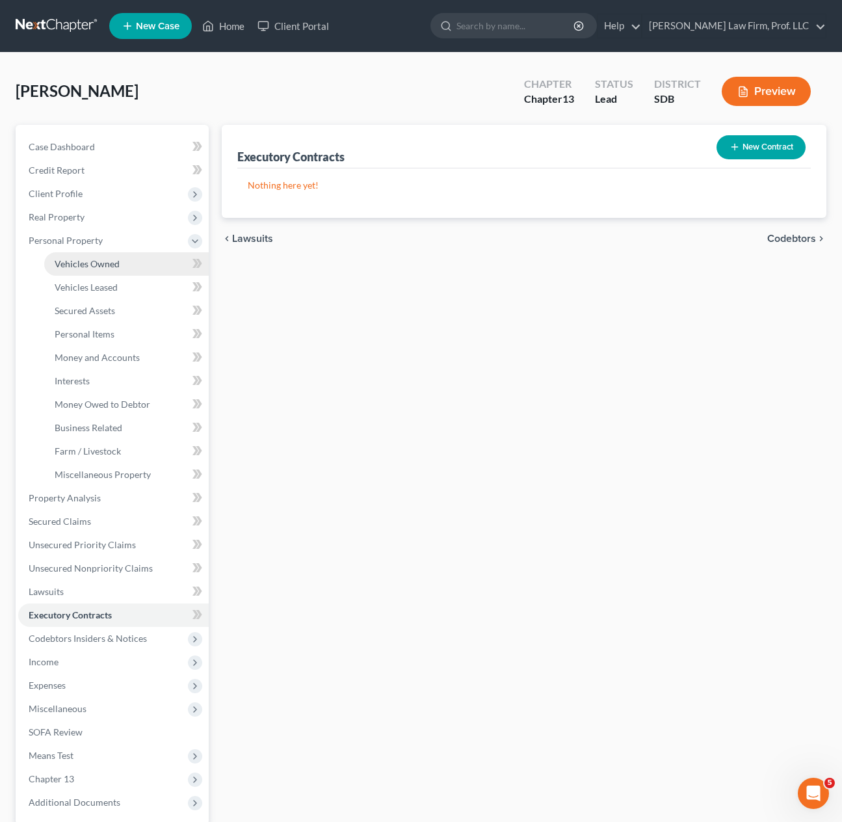
click at [75, 262] on span "Vehicles Owned" at bounding box center [87, 263] width 65 height 11
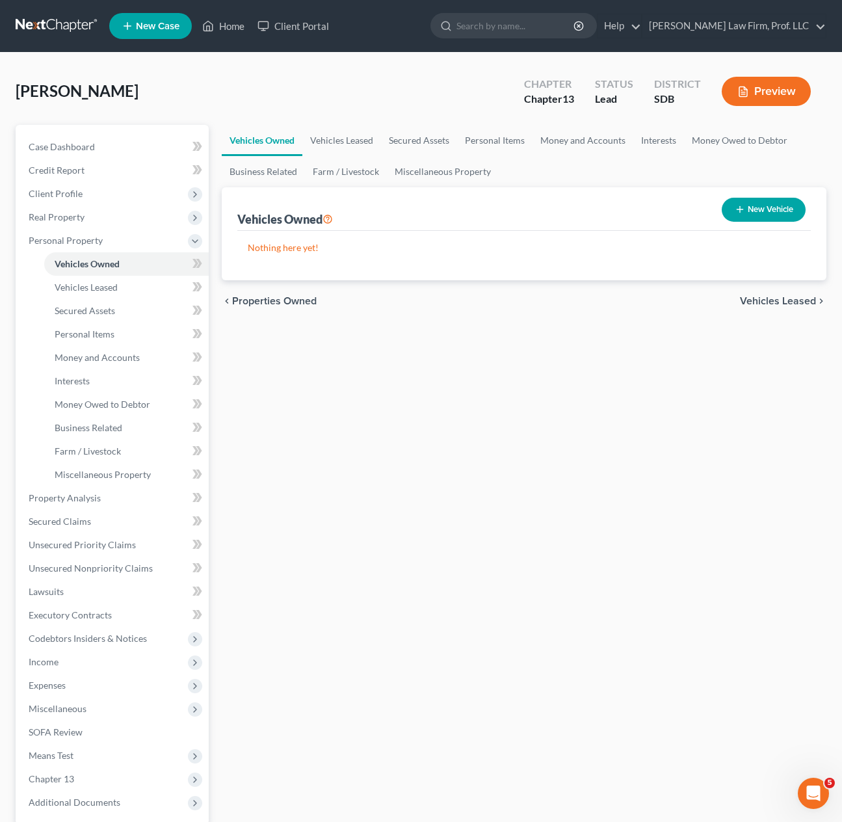
click at [415, 381] on div "Vehicles Owned Vehicles Leased Secured Assets Personal Items Money and Accounts…" at bounding box center [524, 512] width 618 height 775
click at [75, 280] on link "Vehicles Leased" at bounding box center [126, 287] width 165 height 23
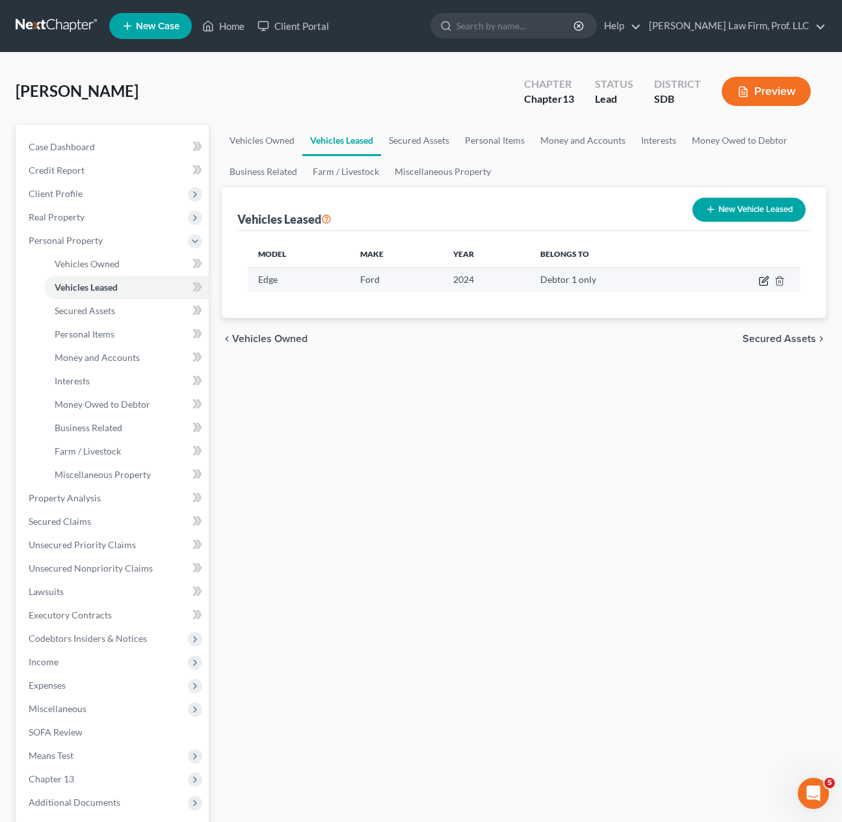
click at [763, 282] on icon "button" at bounding box center [765, 279] width 6 height 6
select select "0"
select select "2"
select select "0"
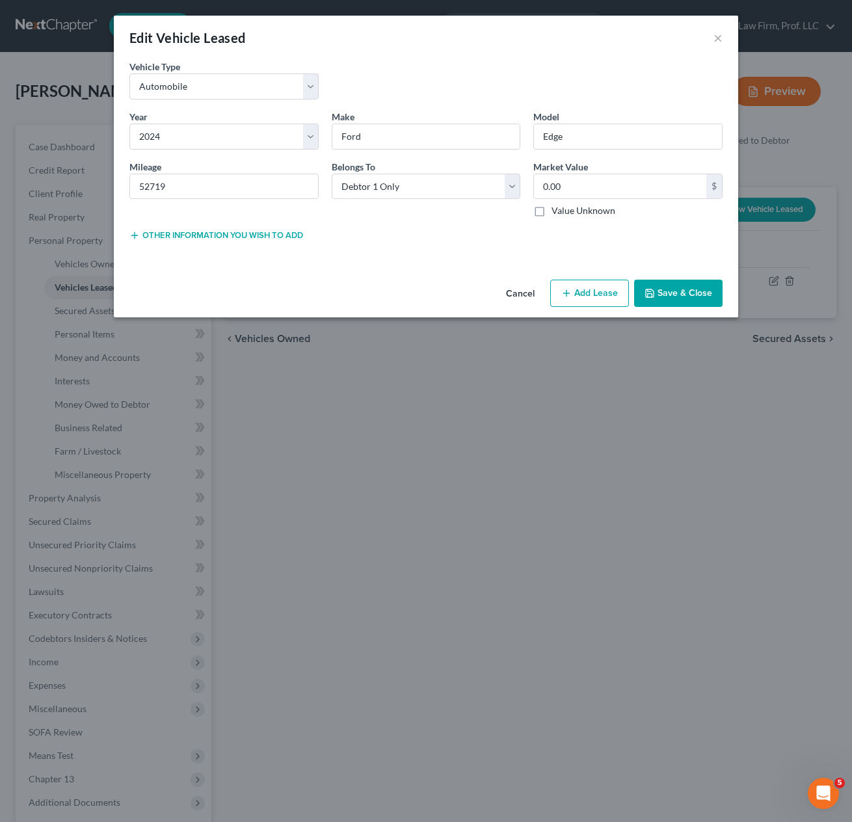
click at [364, 273] on div "Vehicle Type * Select Automobile Truck Trailer Watercraft Aircraft Motor Home A…" at bounding box center [426, 167] width 624 height 215
click at [252, 240] on button "Other information you wish to add" at bounding box center [216, 235] width 174 height 10
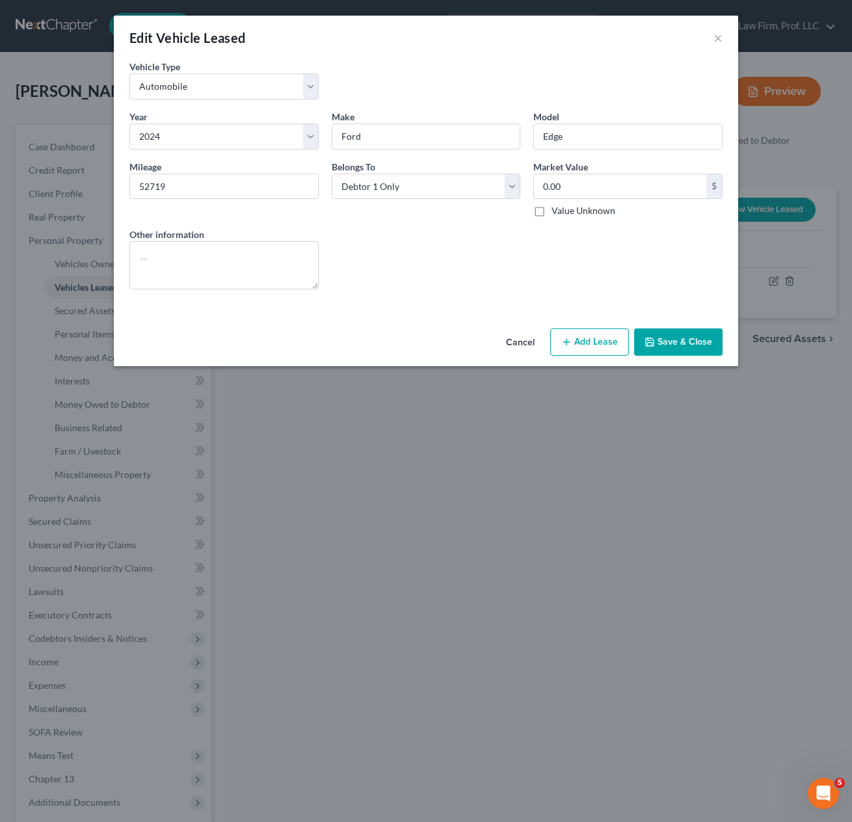
click at [382, 263] on div "Lease Select" at bounding box center [426, 259] width 202 height 62
click at [519, 340] on button "Cancel" at bounding box center [520, 343] width 49 height 26
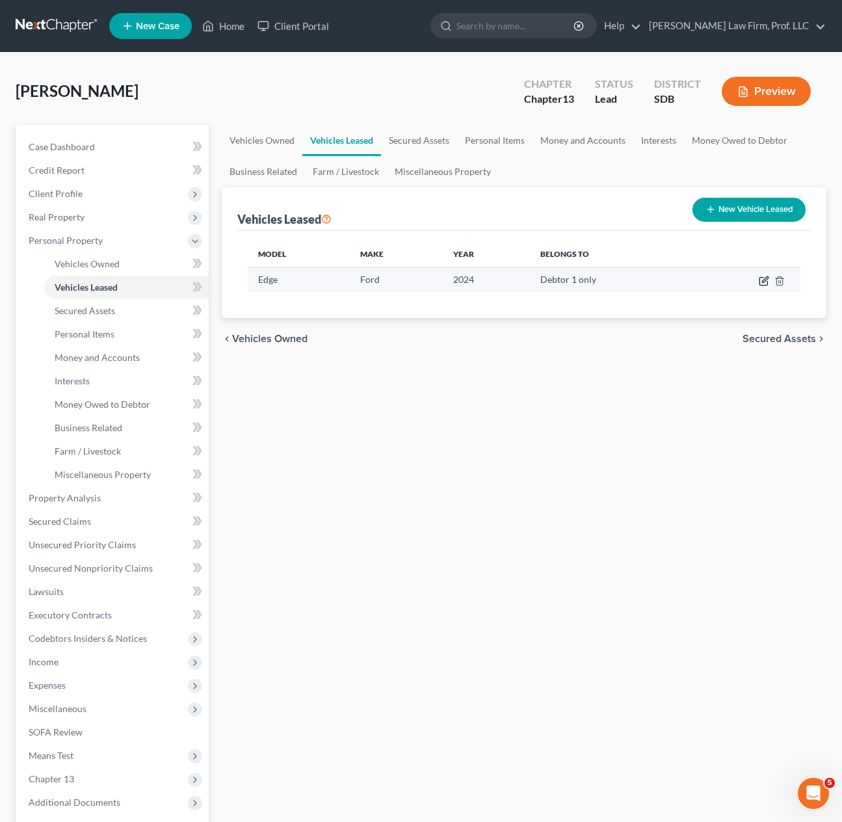
click at [761, 283] on icon "button" at bounding box center [764, 281] width 10 height 10
select select "0"
select select "2"
select select "0"
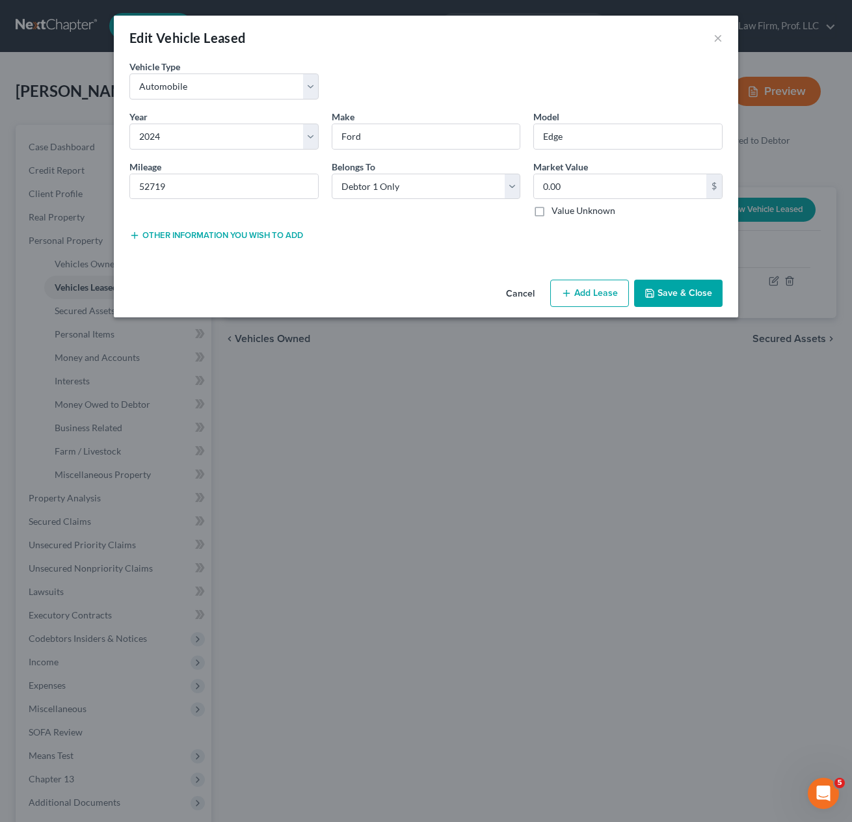
click at [406, 261] on div "Vehicle Type * Select Automobile Truck Trailer Watercraft Aircraft Motor Home A…" at bounding box center [426, 167] width 624 height 215
click at [617, 195] on input "0.00" at bounding box center [620, 186] width 172 height 25
click at [682, 307] on div "Cancel Add Lien Add Lease Add Exemption Save & Close" at bounding box center [426, 296] width 624 height 43
drag, startPoint x: 681, startPoint y: 293, endPoint x: 635, endPoint y: 342, distance: 67.2
click at [682, 295] on button "Save & Close" at bounding box center [678, 293] width 88 height 27
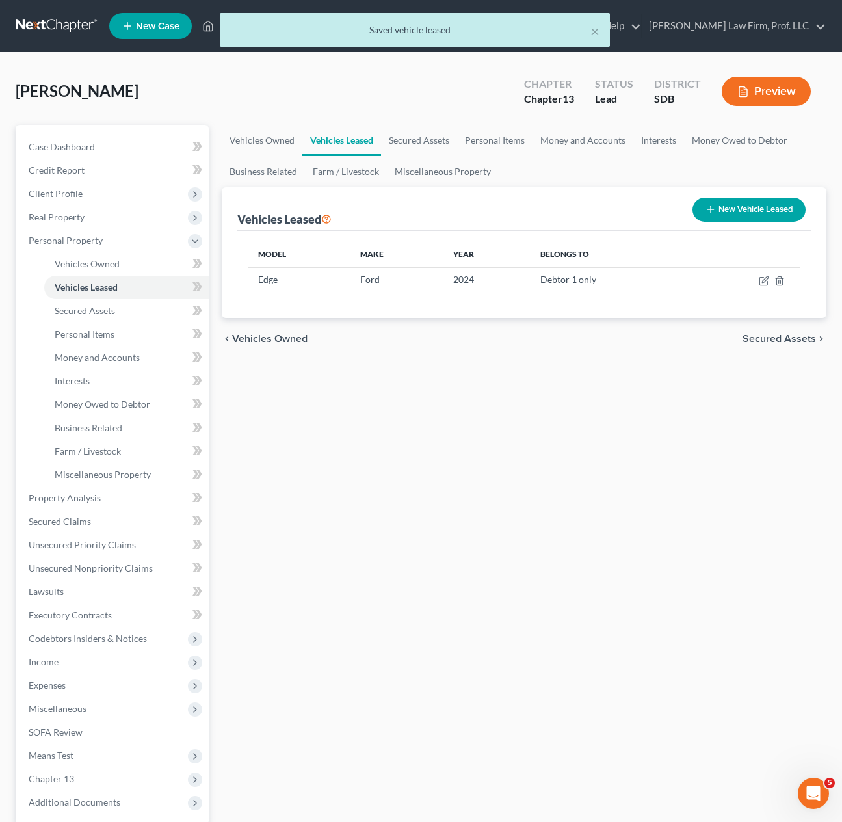
drag, startPoint x: 482, startPoint y: 613, endPoint x: 436, endPoint y: 572, distance: 60.8
click at [372, 540] on div "Vehicles Owned Vehicles Leased Secured Assets Personal Items Money and Accounts…" at bounding box center [524, 512] width 618 height 775
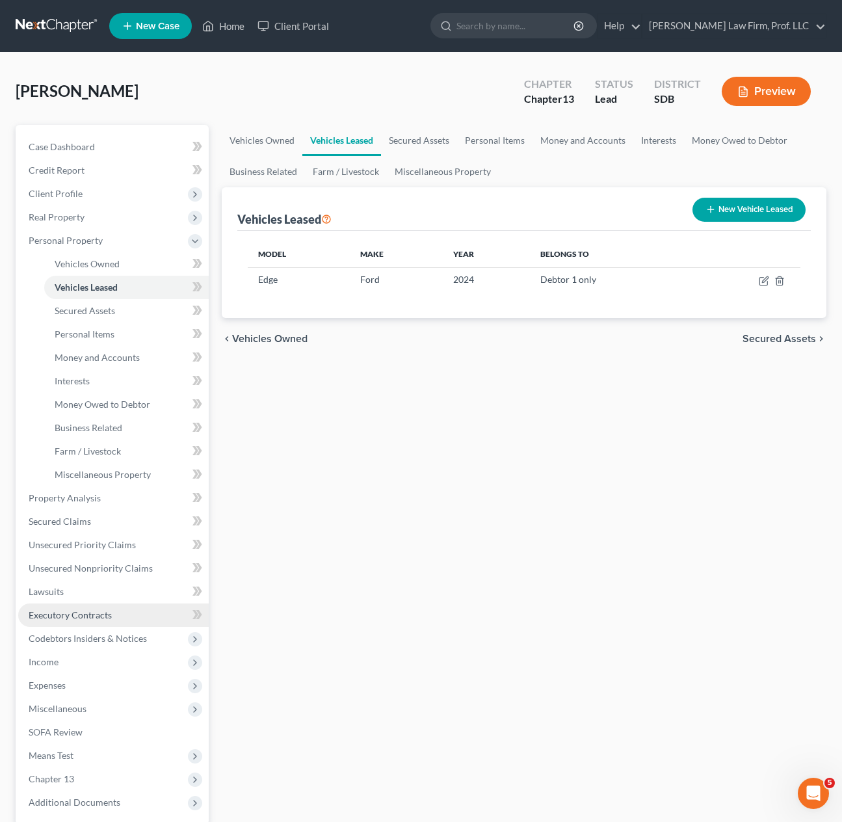
click at [92, 611] on span "Executory Contracts" at bounding box center [70, 615] width 83 height 11
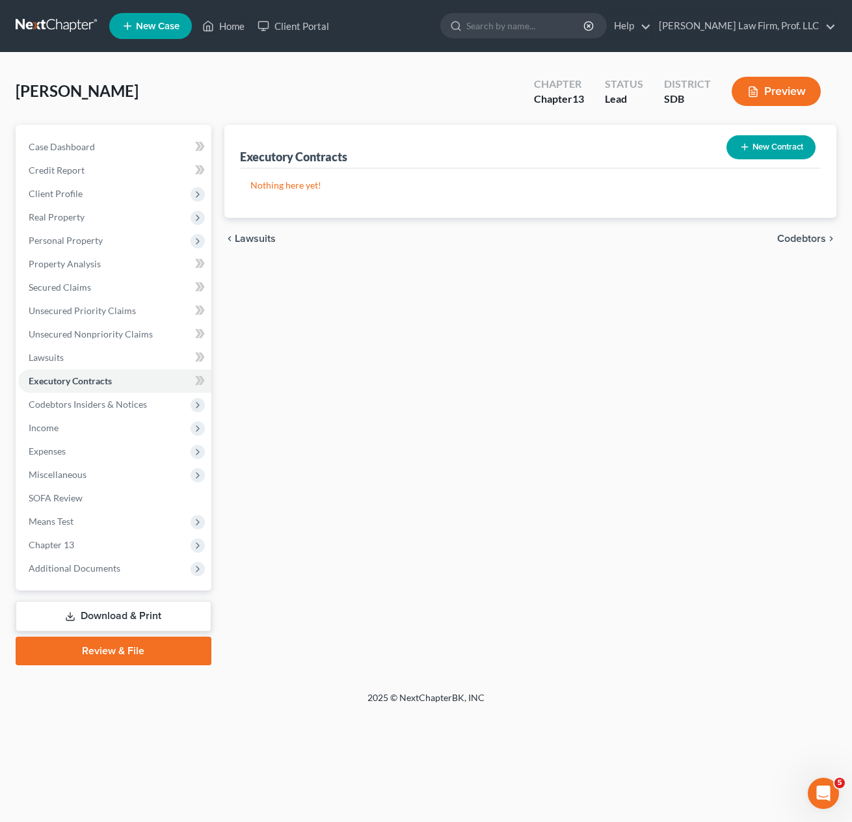
click at [554, 549] on div "Executory Contracts New Contract Nothing here yet! chevron_left Lawsuits Codebt…" at bounding box center [531, 395] width 626 height 541
click at [427, 418] on div "Executory Contracts New Contract Nothing here yet! chevron_left Lawsuits Codebt…" at bounding box center [531, 395] width 626 height 541
click at [769, 150] on button "New Contract" at bounding box center [771, 147] width 89 height 24
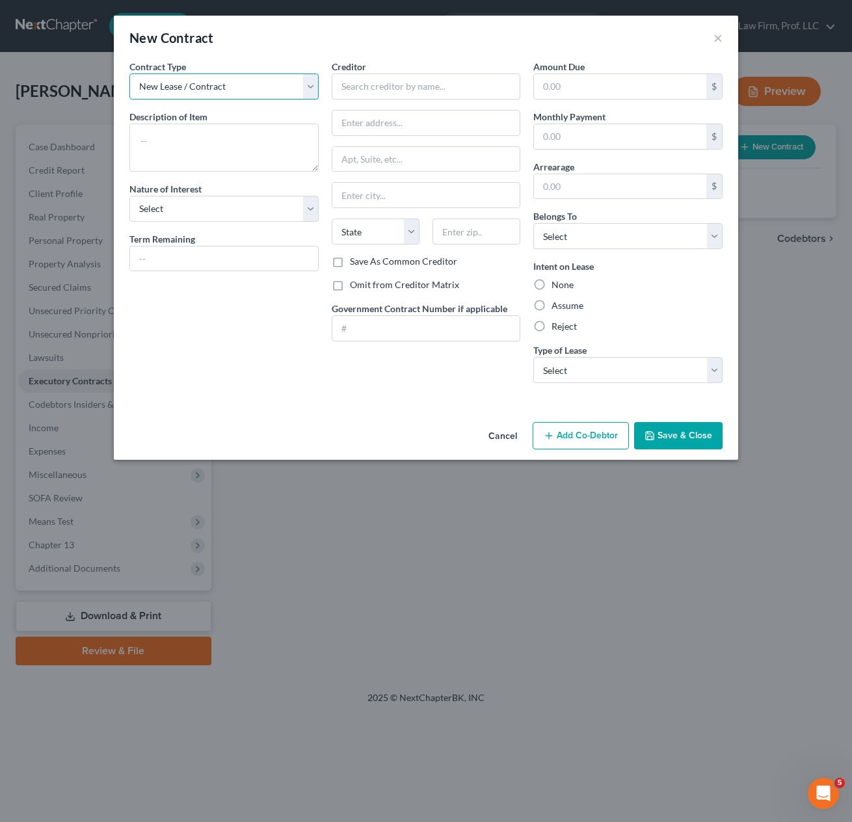
click at [245, 91] on select "New Lease / Contract New Timeshare" at bounding box center [223, 87] width 189 height 26
drag, startPoint x: 247, startPoint y: 85, endPoint x: 245, endPoint y: 92, distance: 7.4
click at [247, 85] on select "New Lease / Contract New Timeshare" at bounding box center [223, 87] width 189 height 26
click at [224, 148] on textarea at bounding box center [223, 148] width 189 height 48
type textarea "2024 Ford Edge Lease"
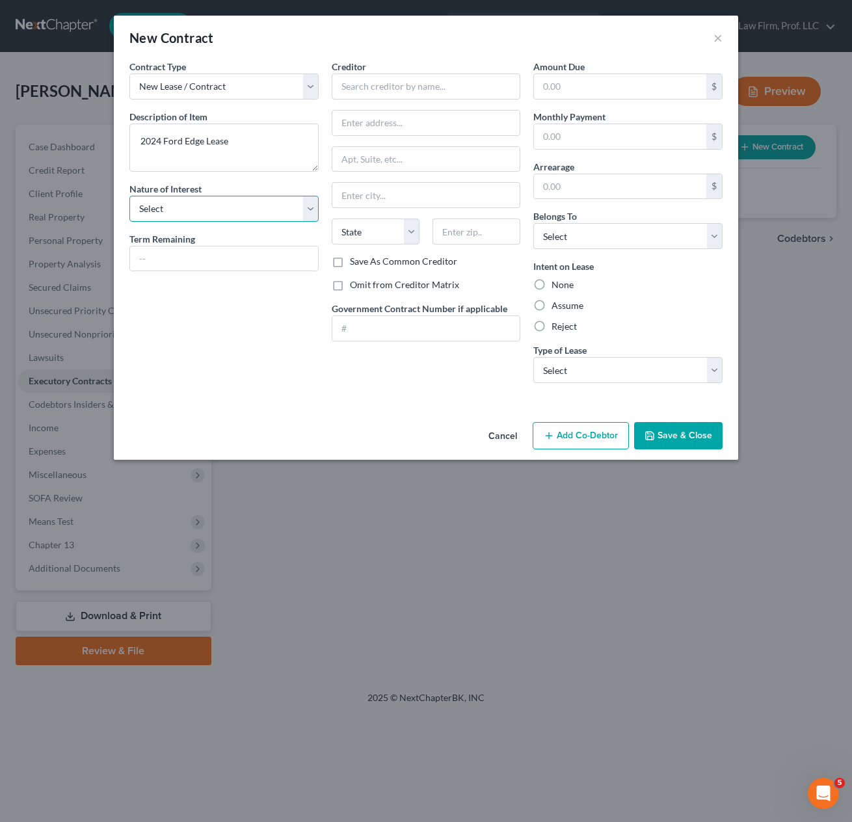
click at [275, 197] on select "Select Purchaser Agent Lessor Lessee" at bounding box center [223, 209] width 189 height 26
select select "3"
click at [129, 196] on select "Select Purchaser Agent Lessor Lessee" at bounding box center [223, 209] width 189 height 26
click at [244, 258] on input "text" at bounding box center [224, 259] width 188 height 25
click at [393, 353] on div "Creditor * State [US_STATE] AK AR AZ CA CO [GEOGRAPHIC_DATA] DE DC [GEOGRAPHIC_…" at bounding box center [426, 227] width 202 height 334
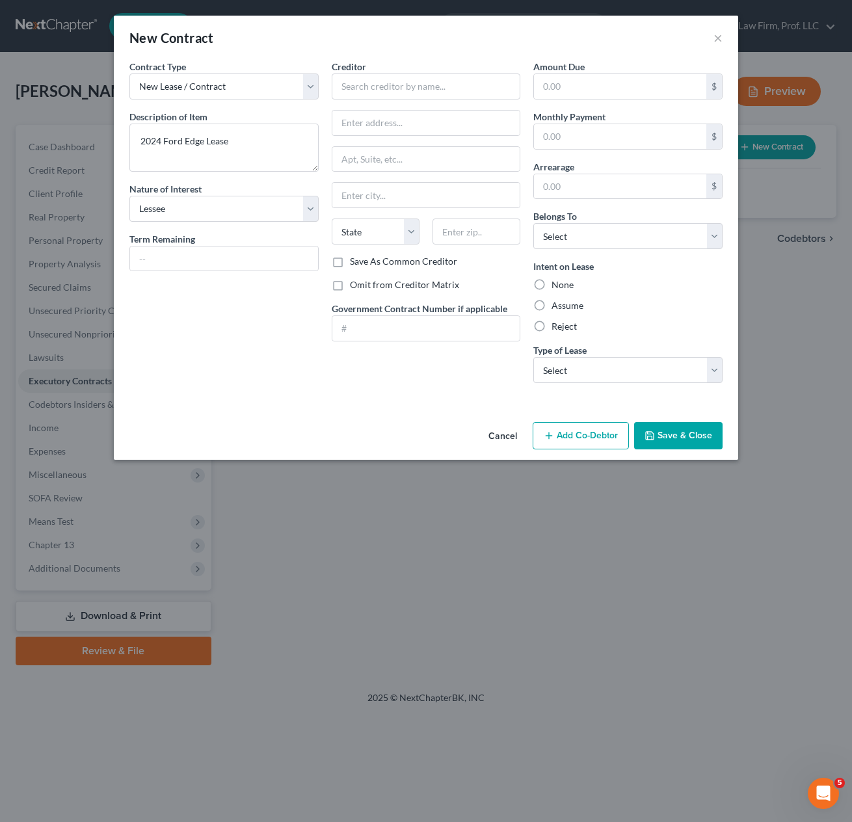
click at [283, 394] on div "Contract Type New Lease / Contract New Timeshare Description of non-residential…" at bounding box center [426, 238] width 624 height 357
click at [682, 272] on div "Intent on Lease None Assume Reject" at bounding box center [627, 297] width 189 height 74
click at [615, 131] on input "text" at bounding box center [620, 136] width 172 height 25
type input "536.71"
click at [642, 316] on div "Intent on Lease None Assume Reject" at bounding box center [627, 297] width 189 height 74
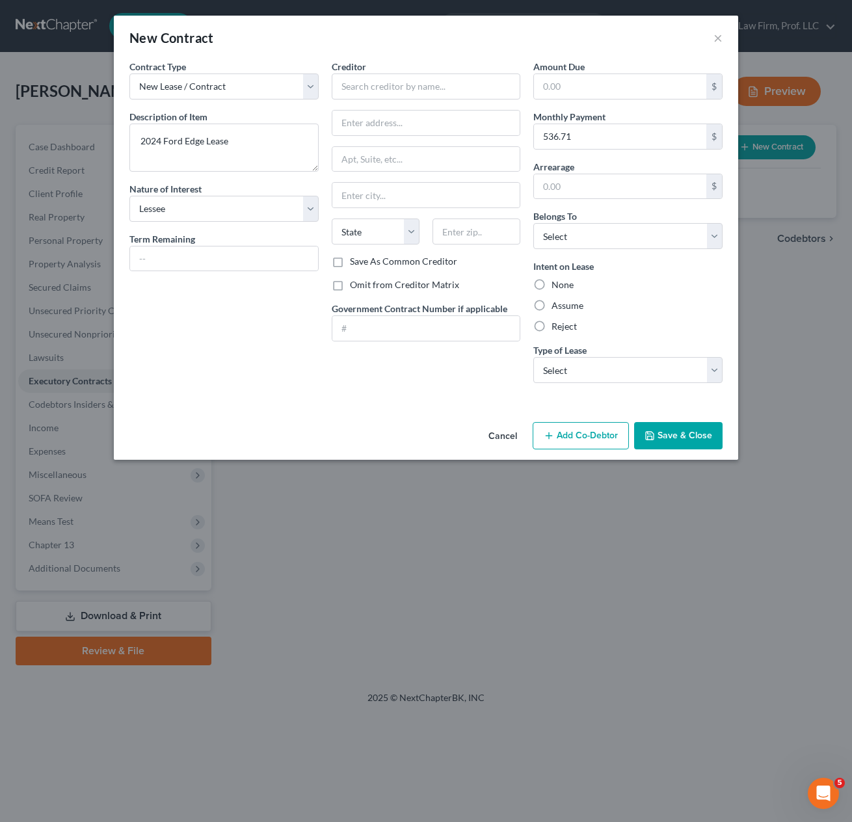
click at [552, 304] on label "Assume" at bounding box center [568, 305] width 32 height 13
click at [557, 304] on input "Assume" at bounding box center [561, 303] width 8 height 8
radio input "true"
click at [252, 343] on div "Contract Type New Lease / Contract New Timeshare Description of non-residential…" at bounding box center [224, 227] width 202 height 334
click at [159, 267] on input "text" at bounding box center [224, 259] width 188 height 25
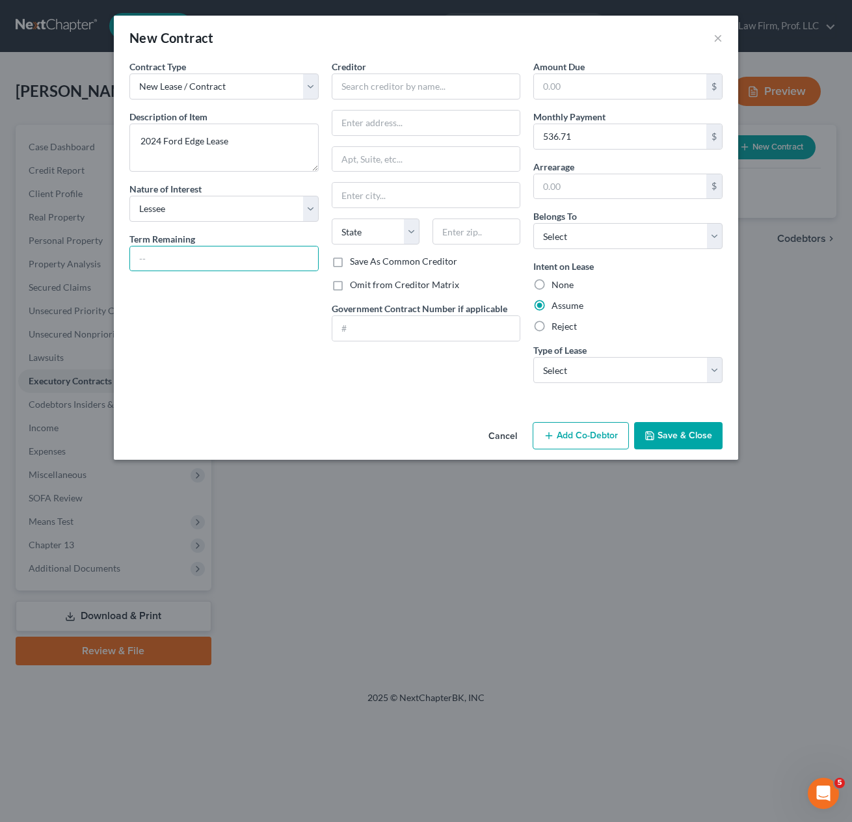
drag, startPoint x: 503, startPoint y: 446, endPoint x: 503, endPoint y: 437, distance: 9.1
click at [503, 446] on button "Cancel" at bounding box center [502, 436] width 49 height 26
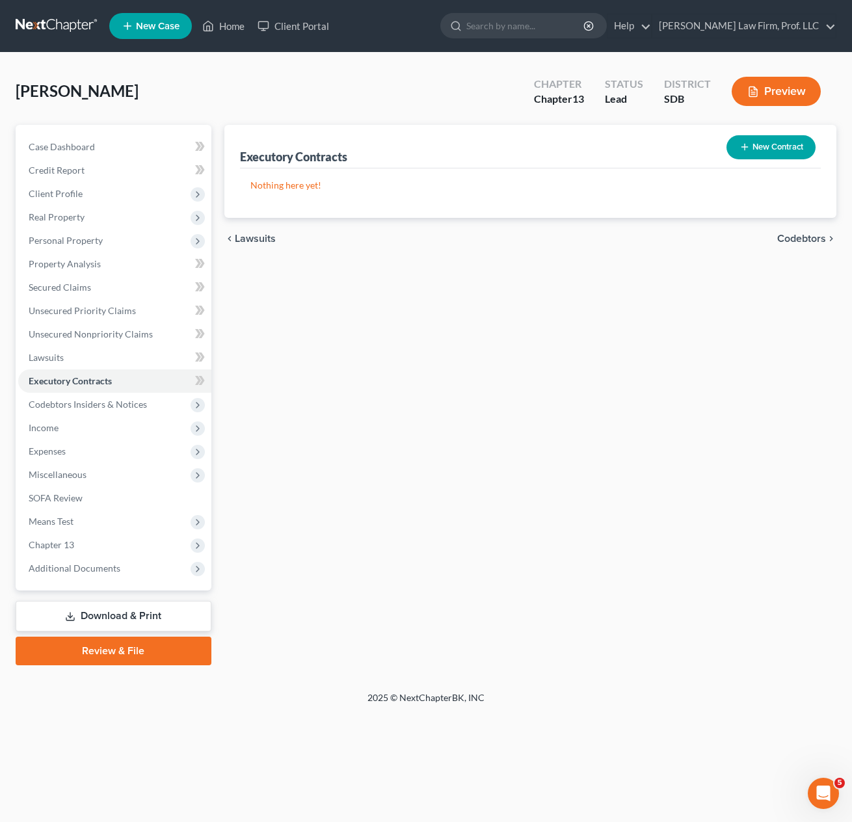
click at [415, 418] on div "Executory Contracts New Contract Nothing here yet! chevron_left Lawsuits Codebt…" at bounding box center [531, 395] width 626 height 541
click at [770, 156] on button "New Contract" at bounding box center [771, 147] width 89 height 24
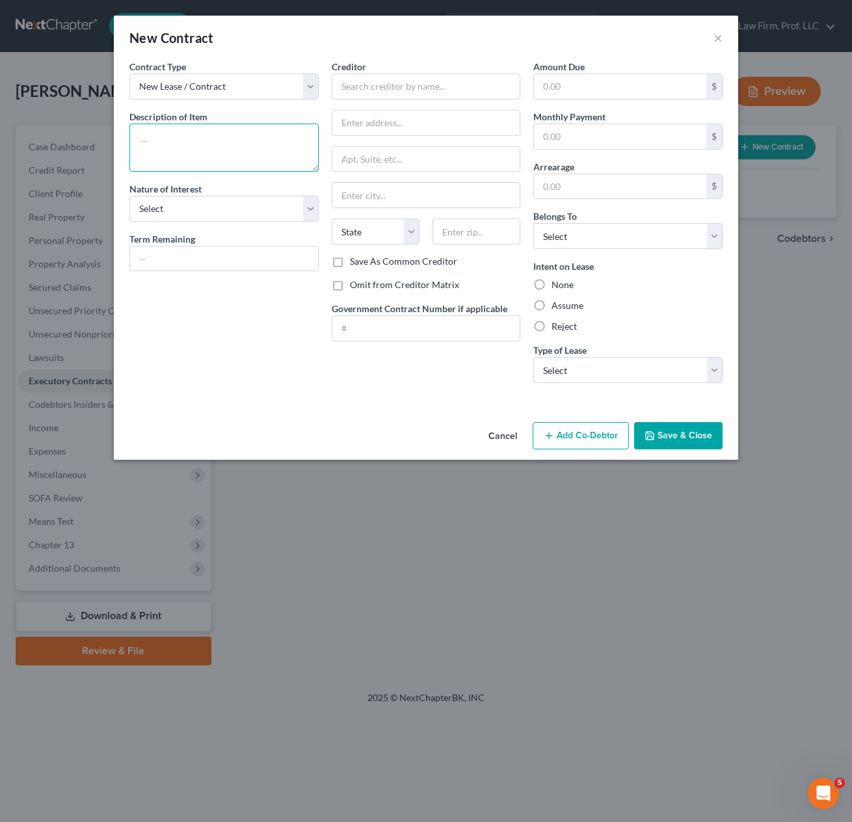
click at [260, 144] on textarea at bounding box center [223, 148] width 189 height 48
click at [289, 152] on textarea at bounding box center [223, 148] width 189 height 48
drag, startPoint x: 275, startPoint y: 90, endPoint x: 271, endPoint y: 99, distance: 9.3
click at [275, 90] on select "New Lease / Contract New Timeshare" at bounding box center [223, 87] width 189 height 26
click at [129, 74] on select "New Lease / Contract New Timeshare" at bounding box center [223, 87] width 189 height 26
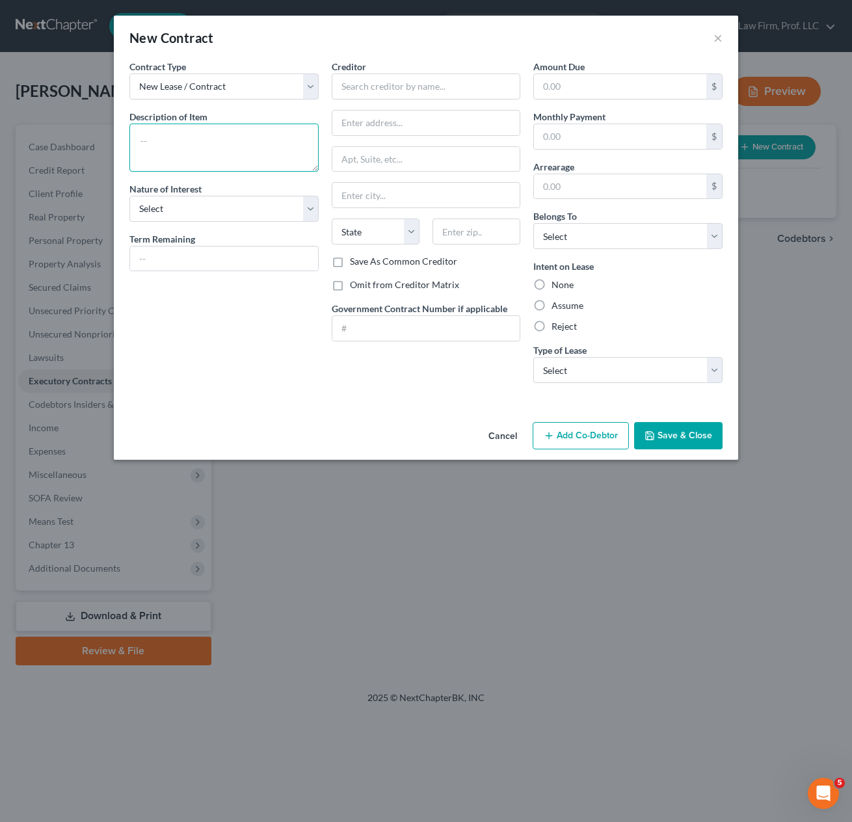
click at [242, 129] on textarea at bounding box center [223, 148] width 189 height 48
click at [247, 147] on textarea at bounding box center [223, 148] width 189 height 48
type textarea "F"
type textarea "2024 Ford Edge Lease"
select select "3"
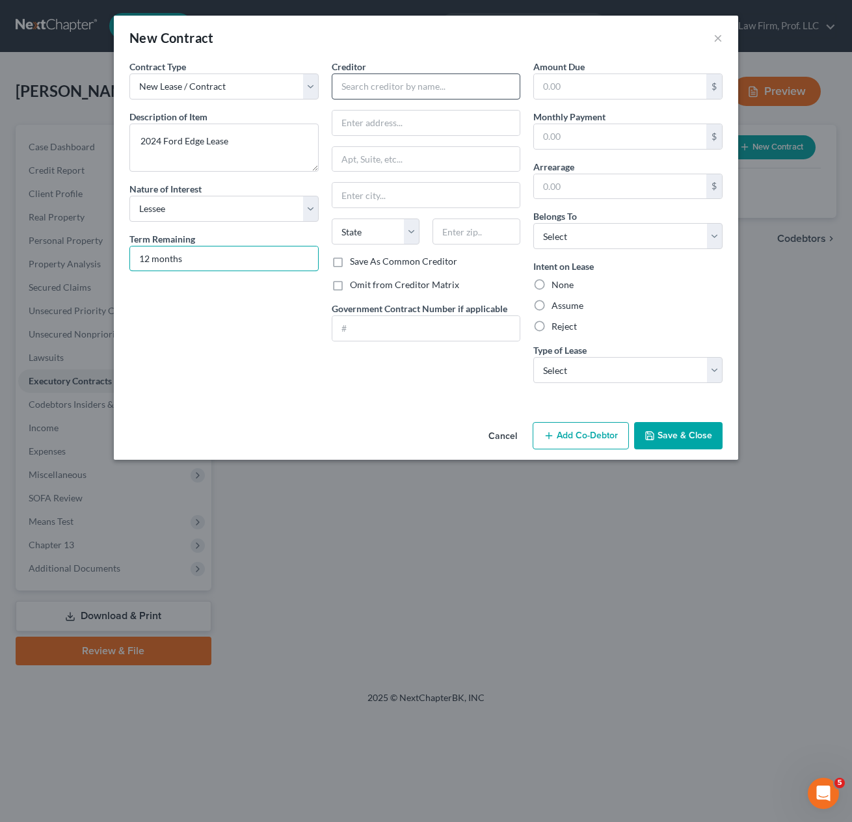
type input "12 months"
drag, startPoint x: 379, startPoint y: 87, endPoint x: 396, endPoint y: 79, distance: 19.5
click at [381, 87] on input "text" at bounding box center [426, 87] width 189 height 26
type input "Ford Motor Credit"
type input "PO Box 35905"
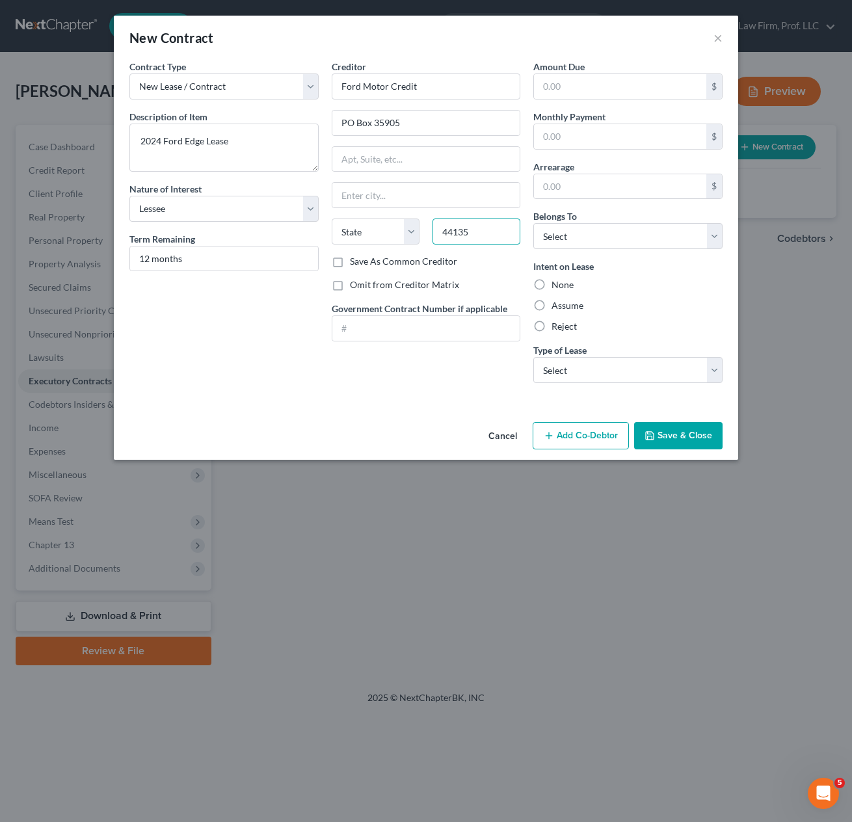
type input "44135"
type input "[GEOGRAPHIC_DATA]"
select select "36"
click at [406, 262] on label "Save As Common Creditor" at bounding box center [403, 261] width 107 height 13
click at [364, 262] on input "Save As Common Creditor" at bounding box center [359, 259] width 8 height 8
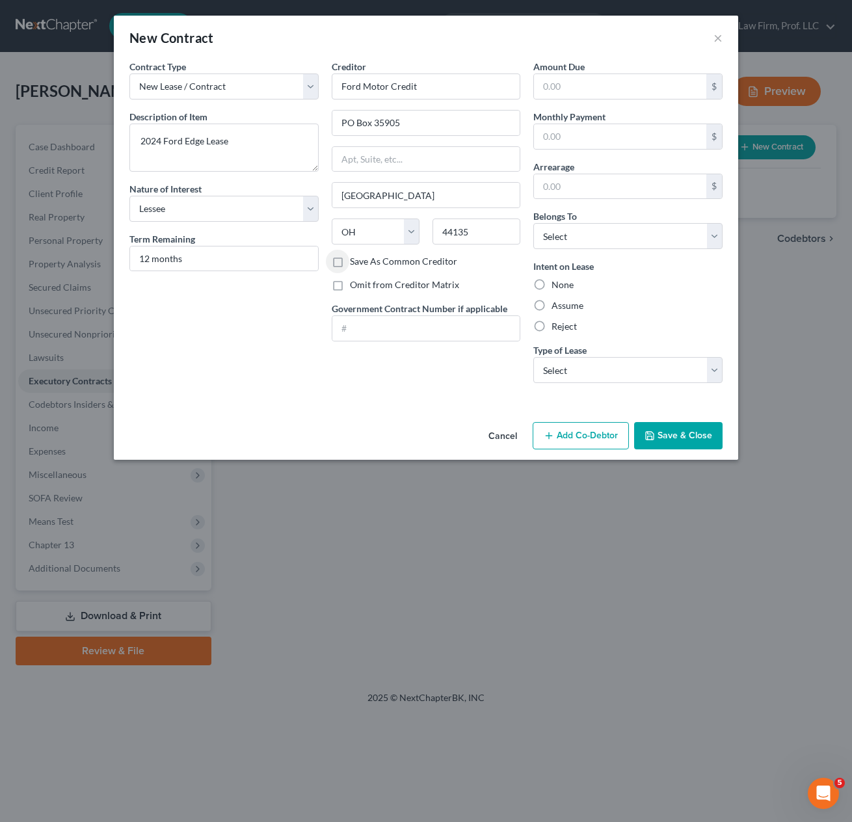
checkbox input "true"
click at [392, 386] on div "Creditor * Ford Motor Credit PO Box 35905 [GEOGRAPHIC_DATA][US_STATE] AZ CA CO …" at bounding box center [426, 227] width 202 height 334
click at [584, 83] on input "text" at bounding box center [620, 86] width 172 height 25
click at [589, 147] on input "text" at bounding box center [620, 136] width 172 height 25
type input "536.71"
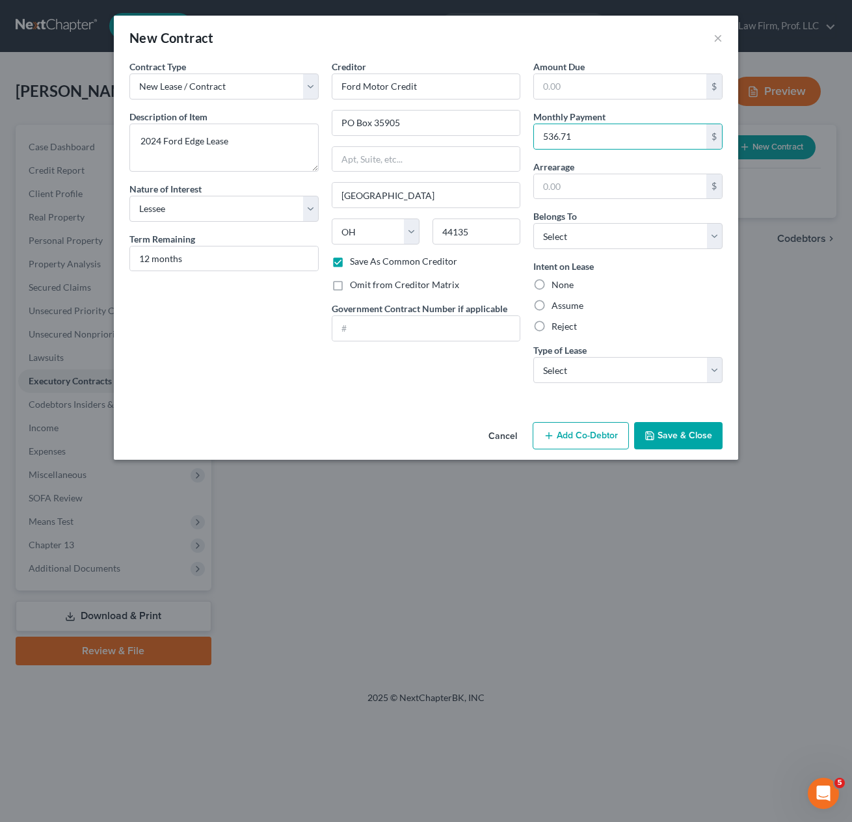
click at [619, 277] on div "Intent on Lease None Assume Reject" at bounding box center [627, 297] width 189 height 74
drag, startPoint x: 645, startPoint y: 236, endPoint x: 644, endPoint y: 247, distance: 10.4
click at [645, 236] on select "Select Debtor 1 Only Debtor 2 Only Debtor 1 And Debtor 2 Only At Least One Of T…" at bounding box center [627, 236] width 189 height 26
select select "0"
click at [533, 223] on select "Select Debtor 1 Only Debtor 2 Only Debtor 1 And Debtor 2 Only At Least One Of T…" at bounding box center [627, 236] width 189 height 26
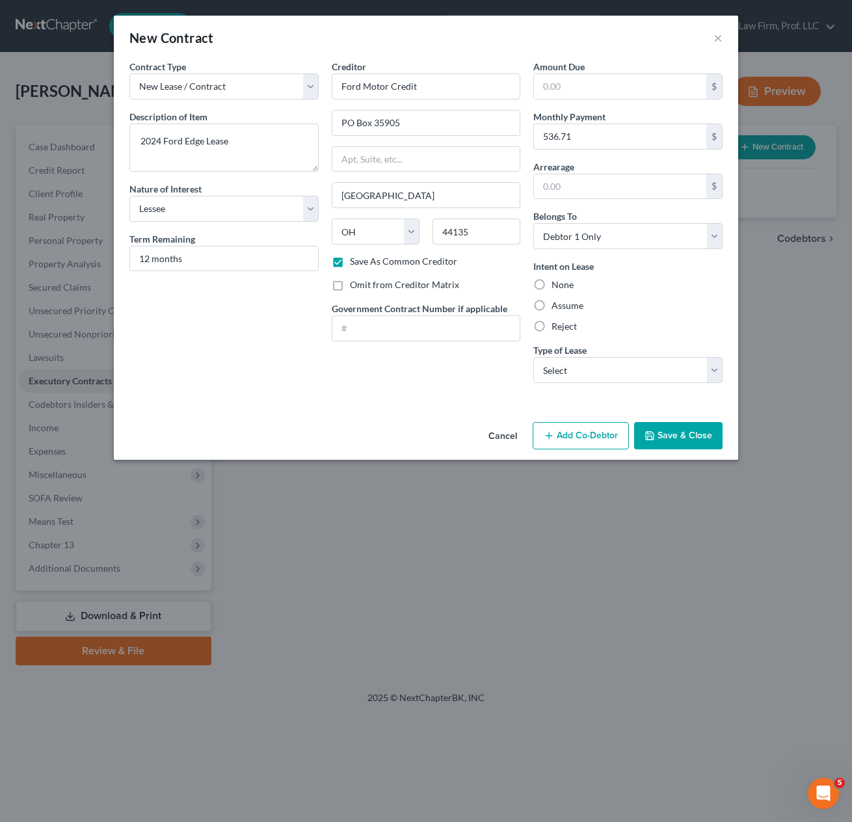
click at [438, 381] on div "Creditor * Ford Motor Credit PO Box 35905 [GEOGRAPHIC_DATA][US_STATE] AZ CA CO …" at bounding box center [426, 227] width 202 height 334
click at [552, 311] on label "Assume" at bounding box center [568, 305] width 32 height 13
click at [557, 308] on input "Assume" at bounding box center [561, 303] width 8 height 8
radio input "true"
click at [624, 375] on select "Select Real Estate Car Other" at bounding box center [627, 370] width 189 height 26
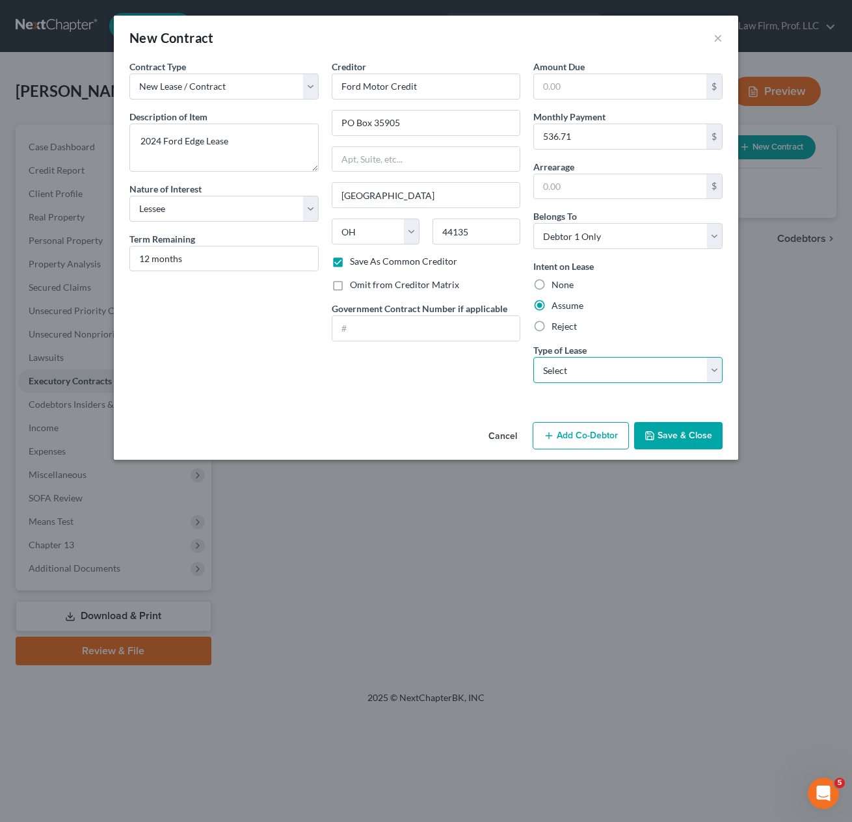
select select "1"
click at [533, 357] on select "Select Real Estate Car Other" at bounding box center [627, 370] width 189 height 26
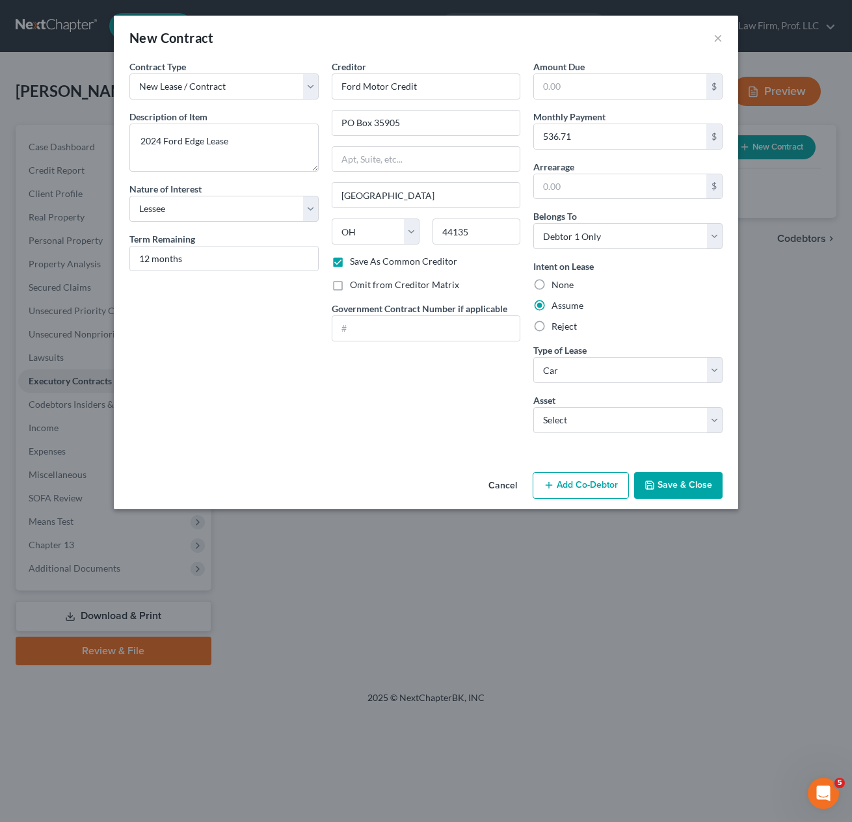
drag, startPoint x: 643, startPoint y: 442, endPoint x: 643, endPoint y: 430, distance: 11.7
click at [642, 440] on div "Amount Due $ Monthly Payment 536.71 $ Arrearage $ Belongs To * Select Debtor 1 …" at bounding box center [628, 252] width 202 height 384
drag, startPoint x: 643, startPoint y: 430, endPoint x: 656, endPoint y: 434, distance: 13.0
click at [643, 430] on select "Select 2024 Ford Edge - $0.0" at bounding box center [627, 420] width 189 height 26
select select "0"
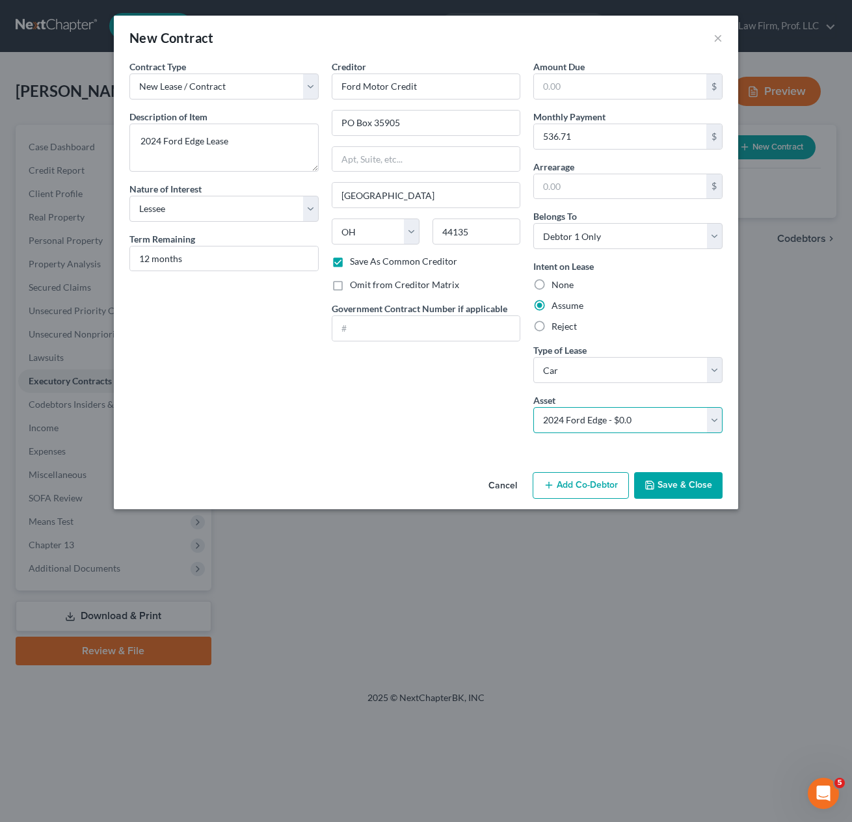
click at [533, 407] on select "Select 2024 Ford Edge - $0.0" at bounding box center [627, 420] width 189 height 26
type textarea "2024 Ford Edge"
click at [667, 474] on button "Save & Close" at bounding box center [678, 485] width 88 height 27
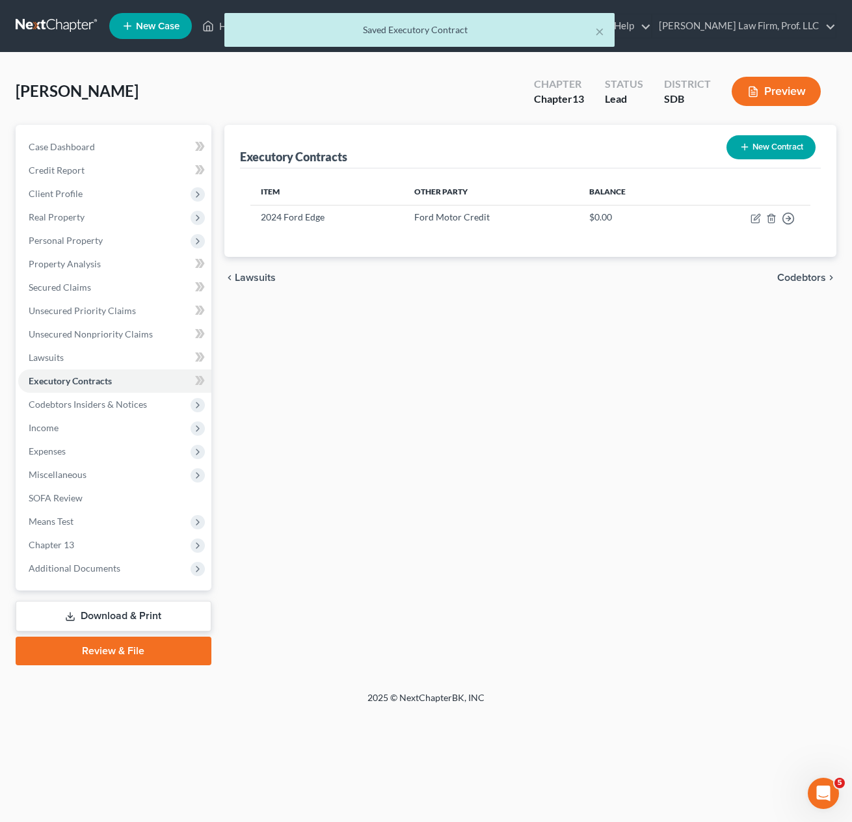
click at [478, 453] on div "Executory Contracts New Contract Item Other Party Balance 2024 Ford Edge Ford M…" at bounding box center [531, 395] width 626 height 541
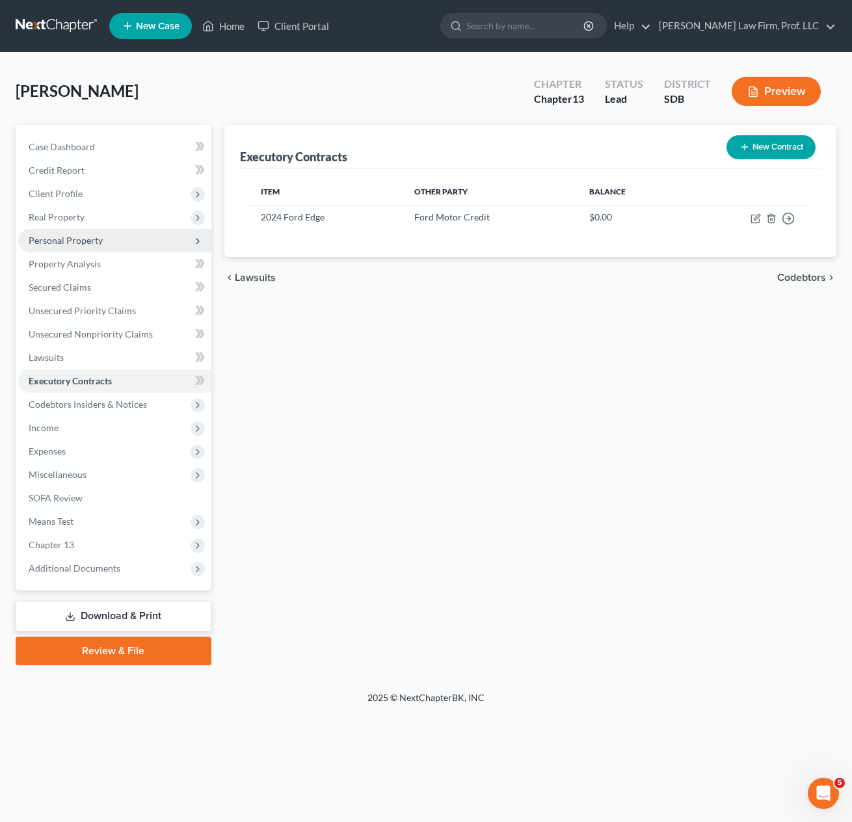
click at [81, 247] on span "Personal Property" at bounding box center [114, 240] width 193 height 23
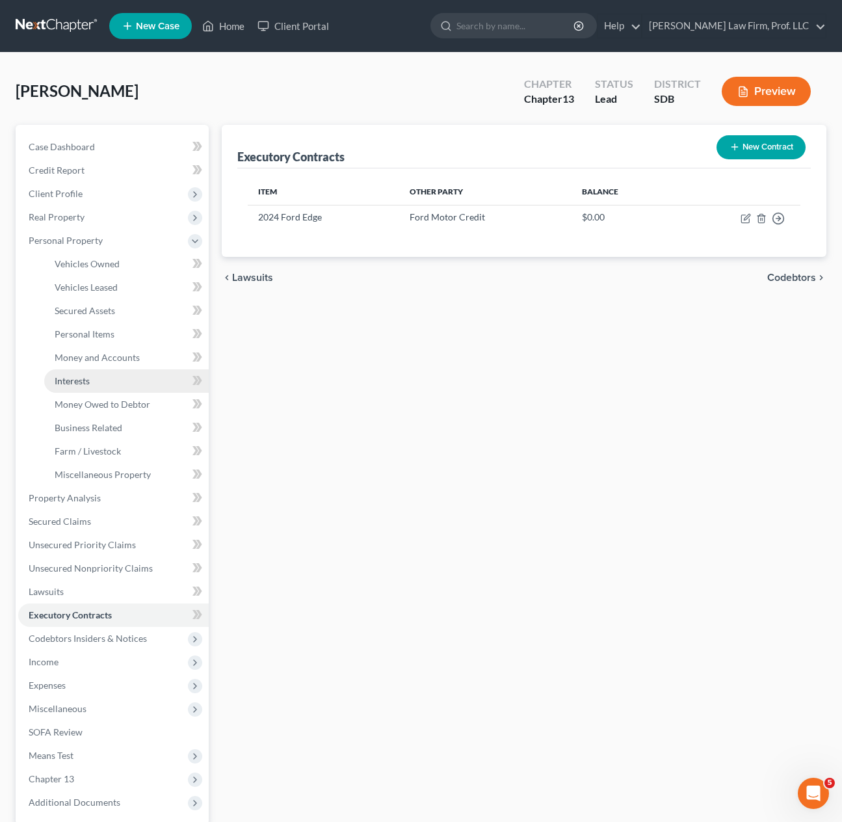
click at [116, 384] on link "Interests" at bounding box center [126, 380] width 165 height 23
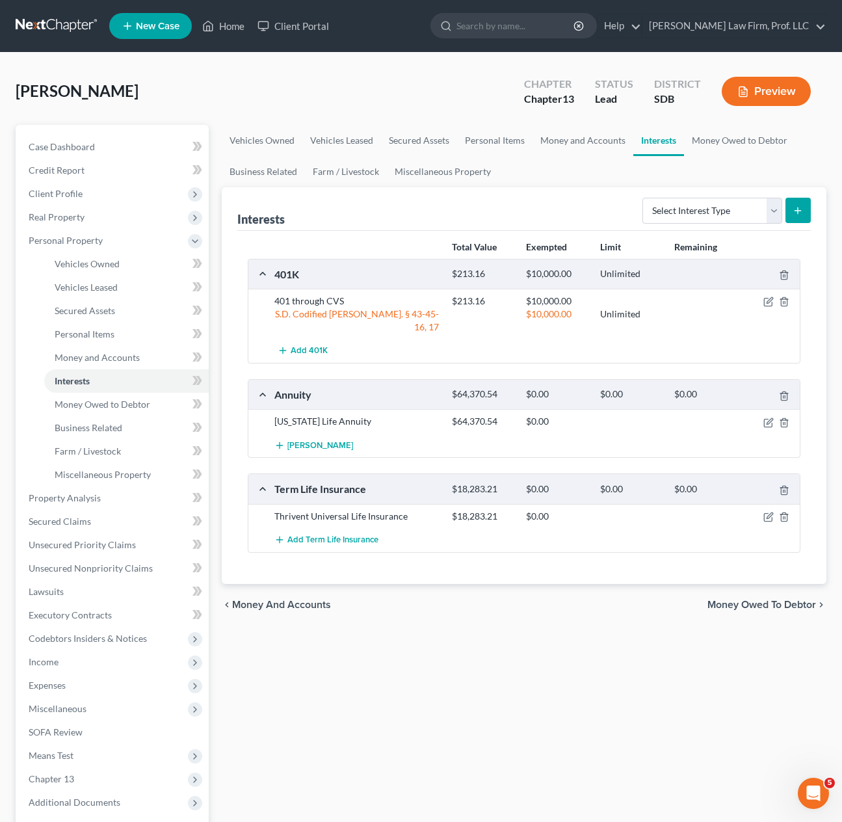
click at [515, 609] on div "chevron_left Money and Accounts Money Owed to Debtor chevron_right" at bounding box center [524, 605] width 605 height 42
click at [565, 630] on div "Vehicles Owned Vehicles Leased Secured Assets Personal Items Money and Accounts…" at bounding box center [524, 512] width 618 height 775
click at [771, 306] on icon "button" at bounding box center [768, 303] width 8 height 8
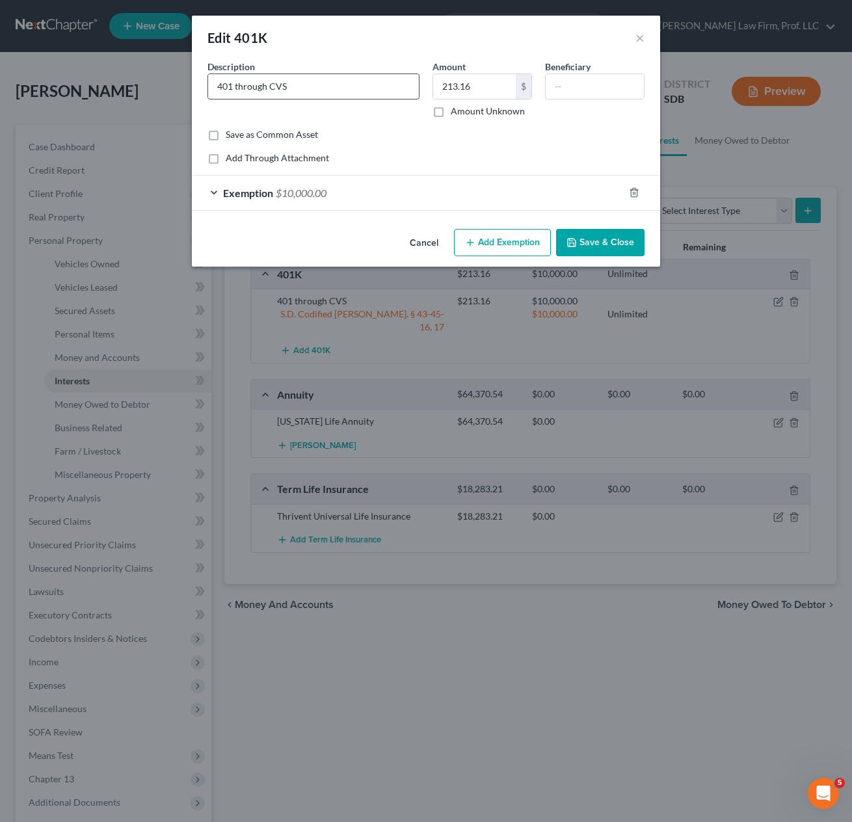
click at [232, 87] on input "401 through CVS" at bounding box center [313, 86] width 211 height 25
type input "401K through CVS"
click at [601, 239] on button "Save & Close" at bounding box center [600, 242] width 88 height 27
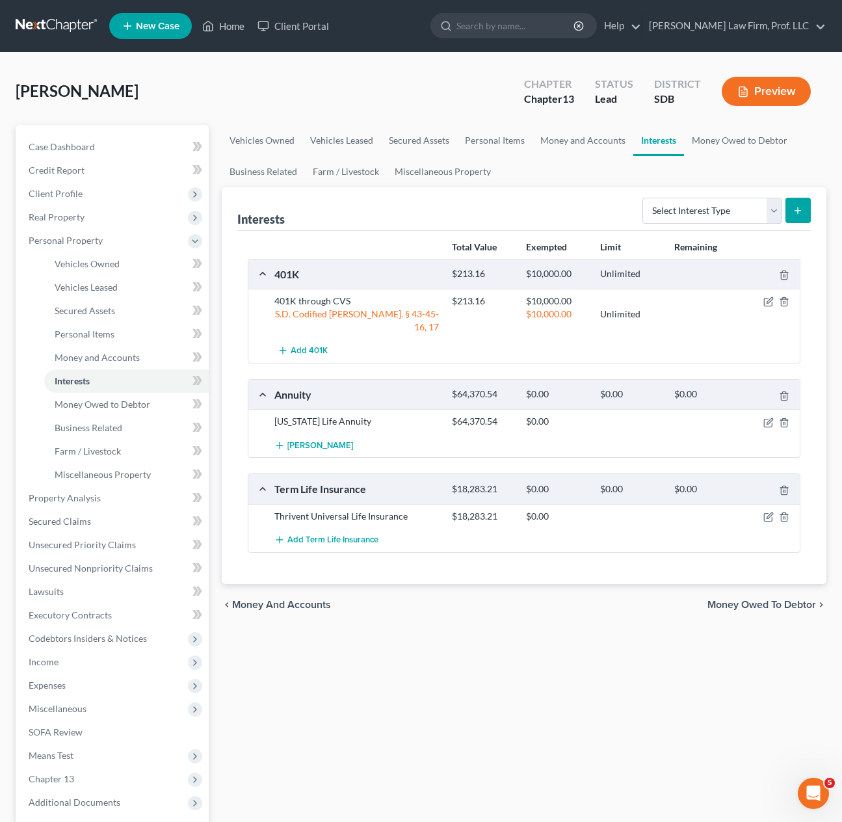
drag, startPoint x: 75, startPoint y: 706, endPoint x: 88, endPoint y: 721, distance: 19.9
click at [75, 706] on span "Miscellaneous" at bounding box center [58, 708] width 58 height 11
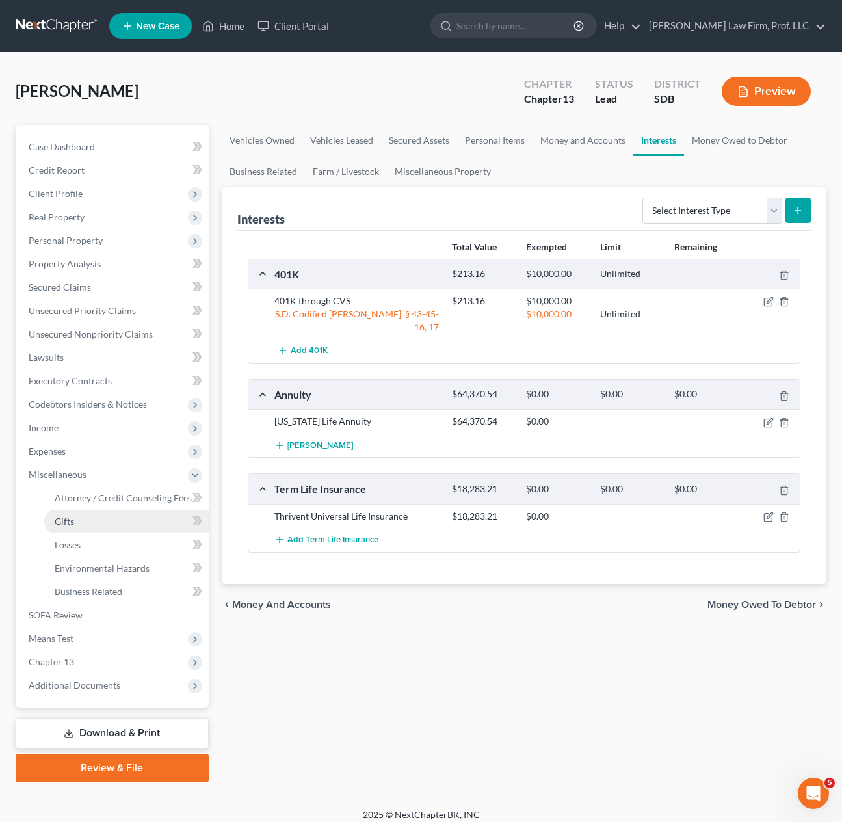
click at [94, 513] on link "Gifts" at bounding box center [126, 521] width 165 height 23
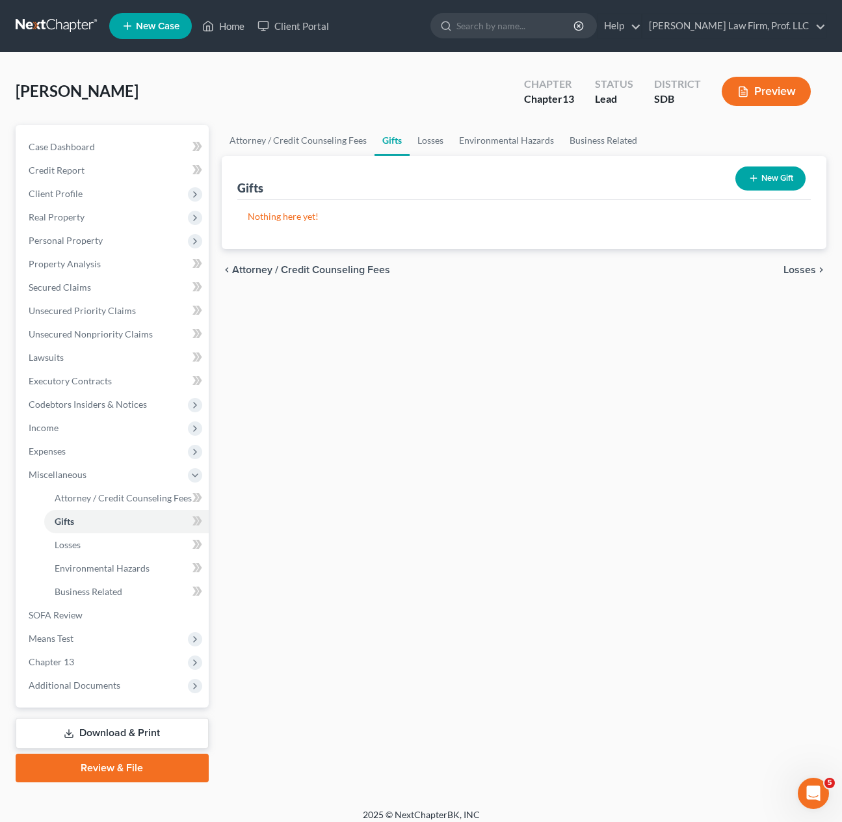
drag, startPoint x: 382, startPoint y: 366, endPoint x: 394, endPoint y: 357, distance: 14.4
click at [382, 364] on div "Attorney / Credit Counseling Fees Gifts Losses Environmental Hazards Business R…" at bounding box center [524, 454] width 618 height 658
click at [772, 174] on button "New Gift" at bounding box center [771, 179] width 70 height 24
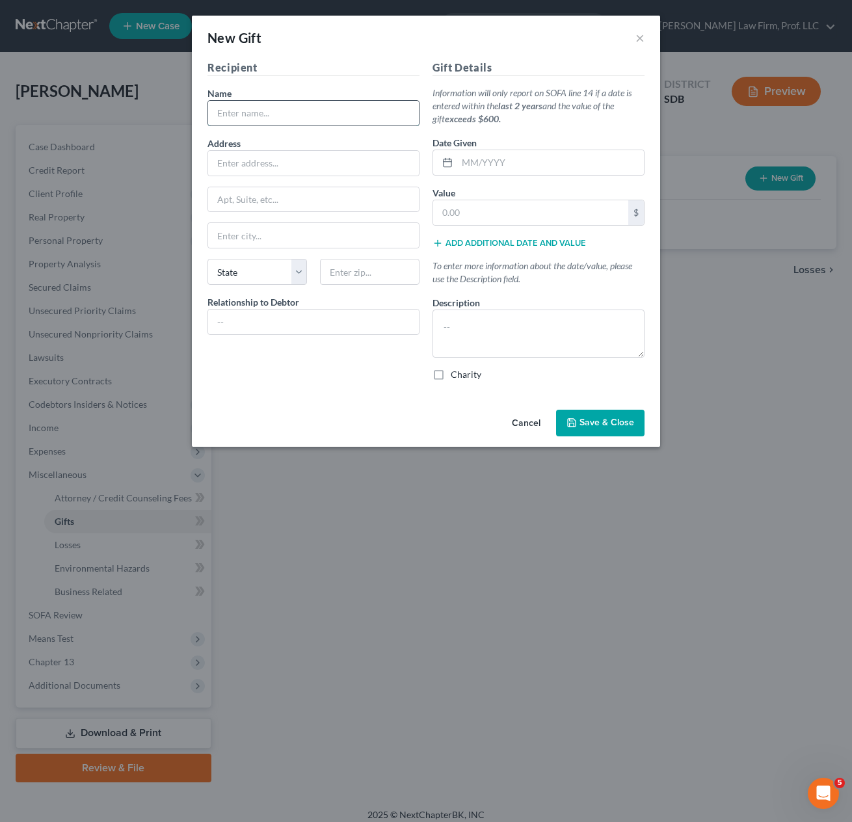
click at [334, 109] on input "text" at bounding box center [313, 113] width 211 height 25
click at [334, 110] on input "text" at bounding box center [313, 113] width 211 height 25
click at [524, 111] on strong "last 2 years" at bounding box center [520, 105] width 44 height 11
click at [288, 339] on div "Recipient Name * Address Apt, Suite, etc State State [US_STATE] AK AR AZ CA CO …" at bounding box center [313, 226] width 225 height 332
click at [332, 104] on input "text" at bounding box center [313, 113] width 211 height 25
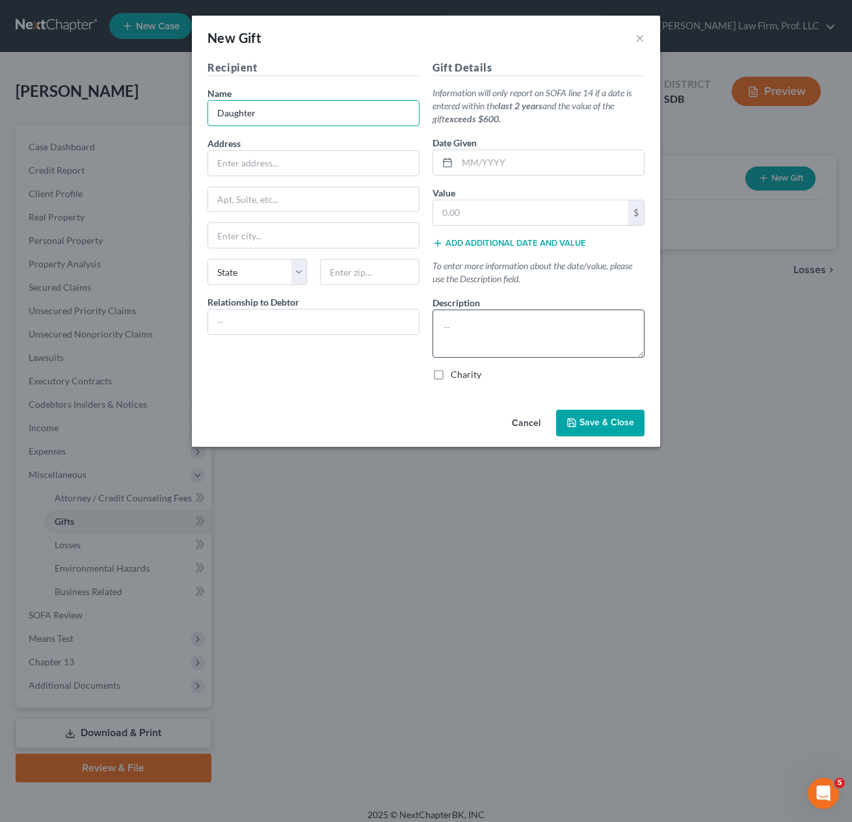
type input "Daughter"
click at [560, 350] on textarea at bounding box center [539, 334] width 212 height 48
click at [517, 424] on button "Cancel" at bounding box center [526, 424] width 49 height 26
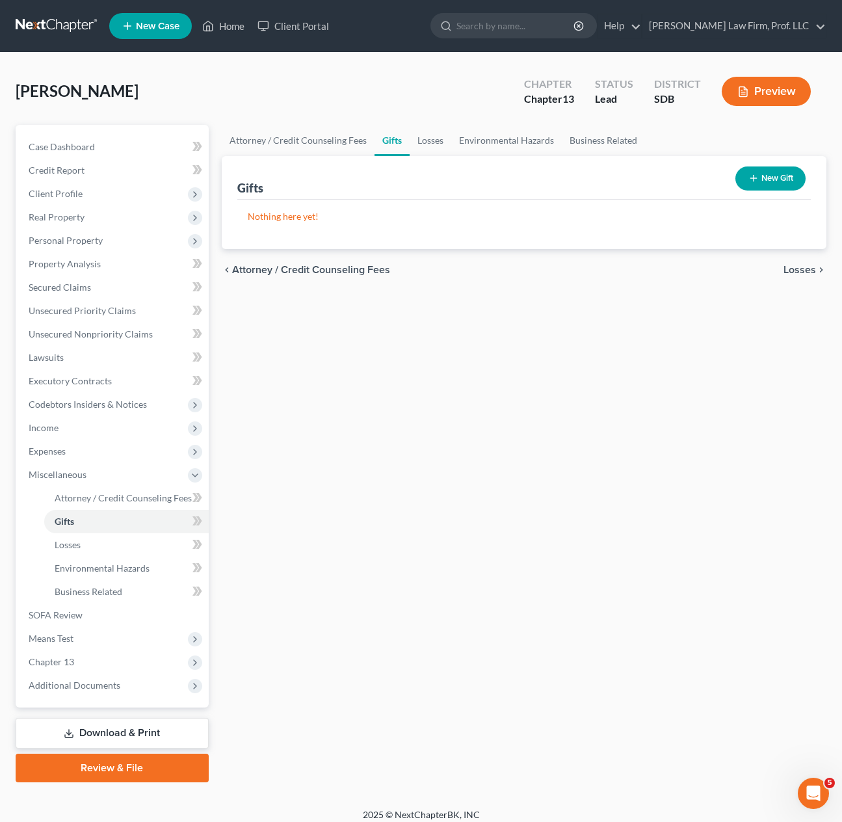
click at [484, 429] on div "Attorney / Credit Counseling Fees Gifts Losses Environmental Hazards Business R…" at bounding box center [524, 454] width 618 height 658
